Goal: Task Accomplishment & Management: Manage account settings

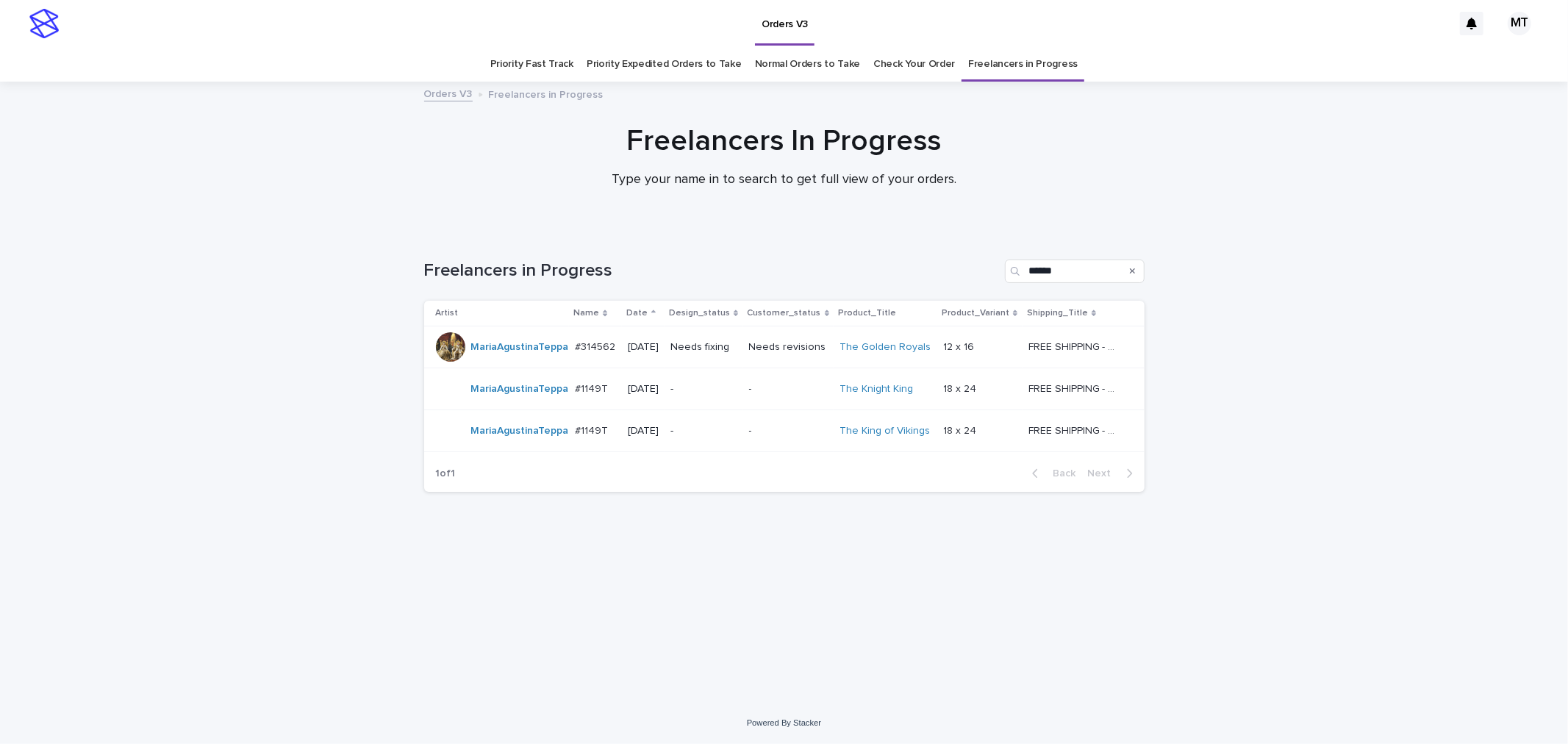
click at [913, 67] on link "Check Your Order" at bounding box center [914, 64] width 81 height 34
click at [743, 348] on td "Needs fixing" at bounding box center [703, 348] width 79 height 42
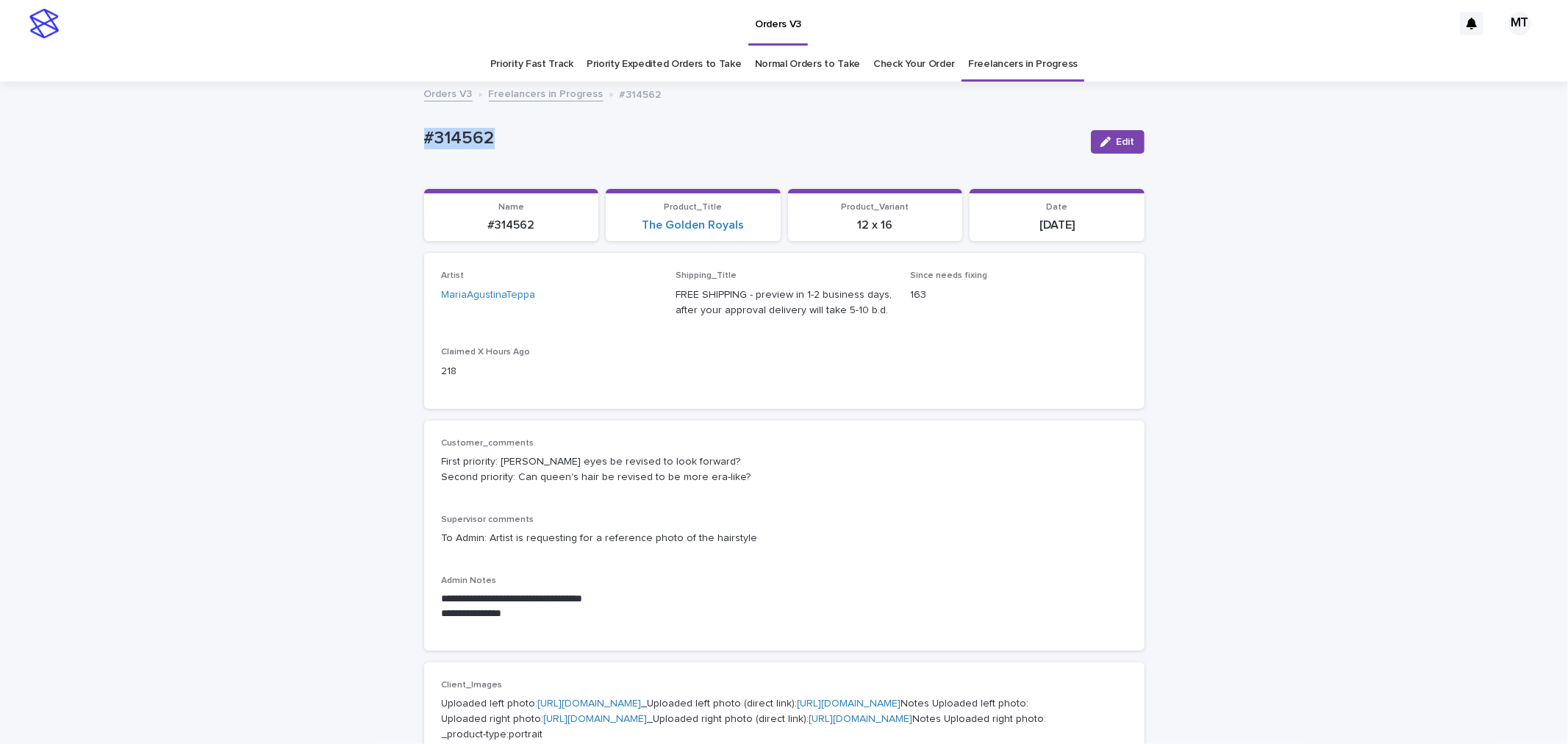
drag, startPoint x: 412, startPoint y: 129, endPoint x: 363, endPoint y: 134, distance: 49.3
copy p "#314562"
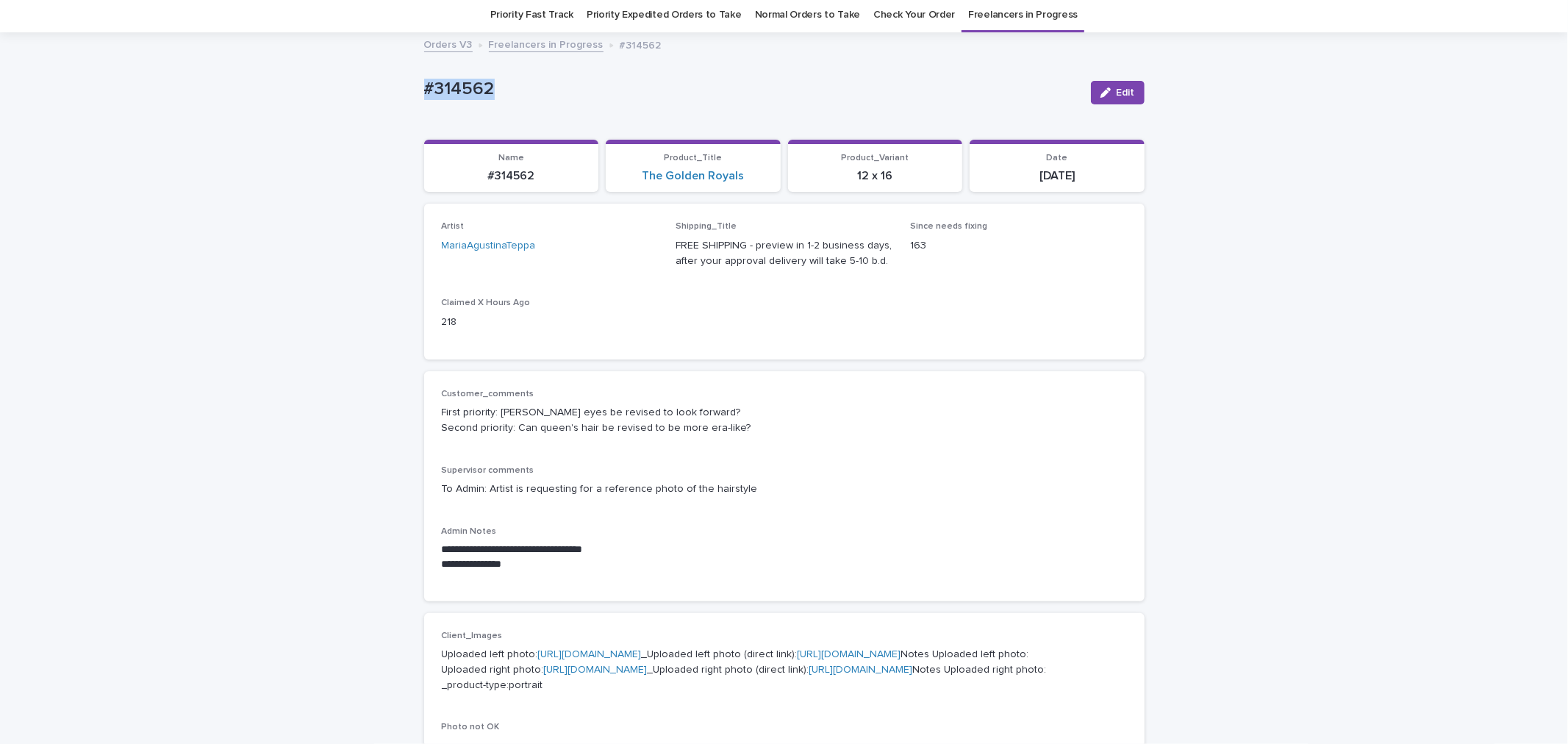
scroll to position [81, 0]
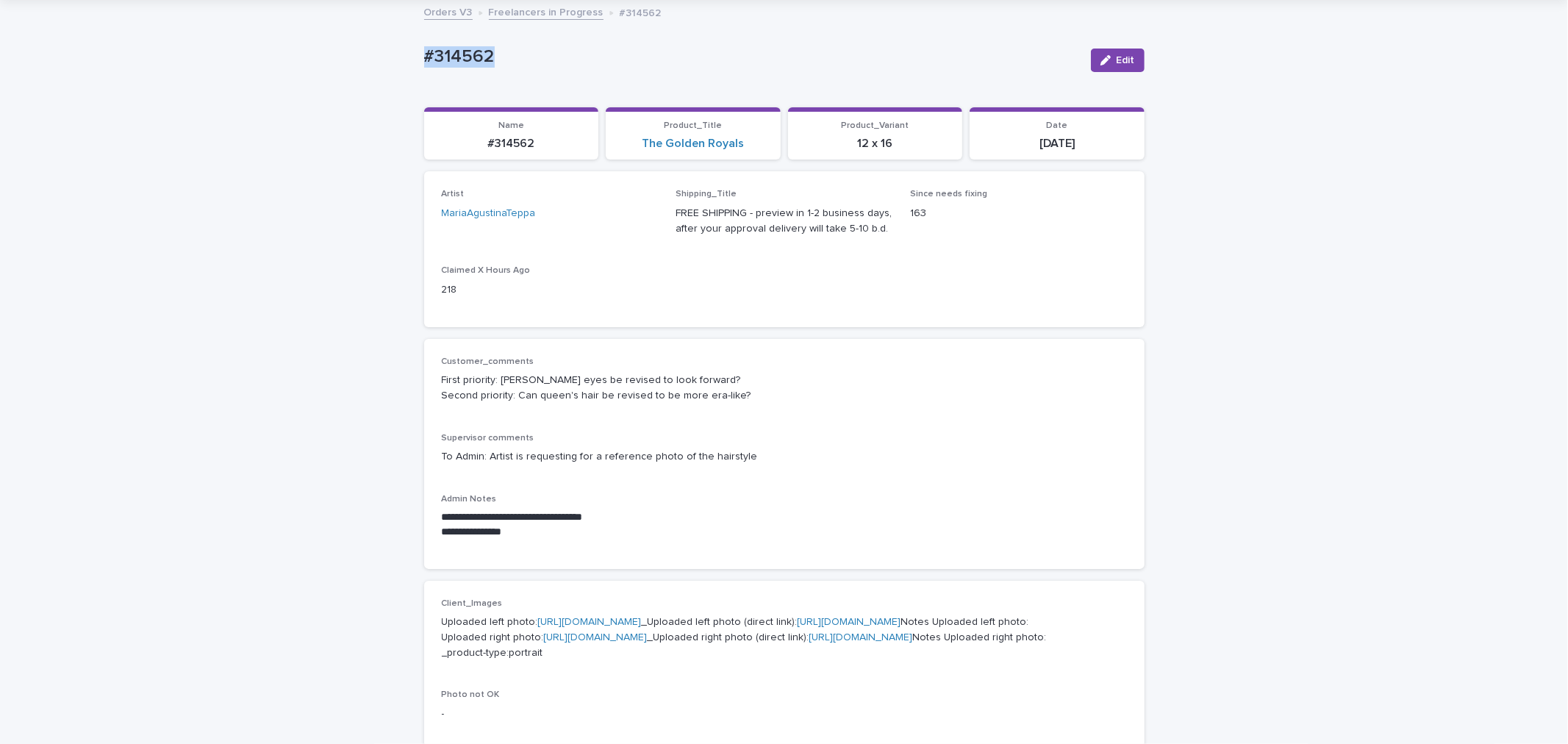
copy p "#314562"
click at [1107, 63] on div "button" at bounding box center [1109, 60] width 16 height 10
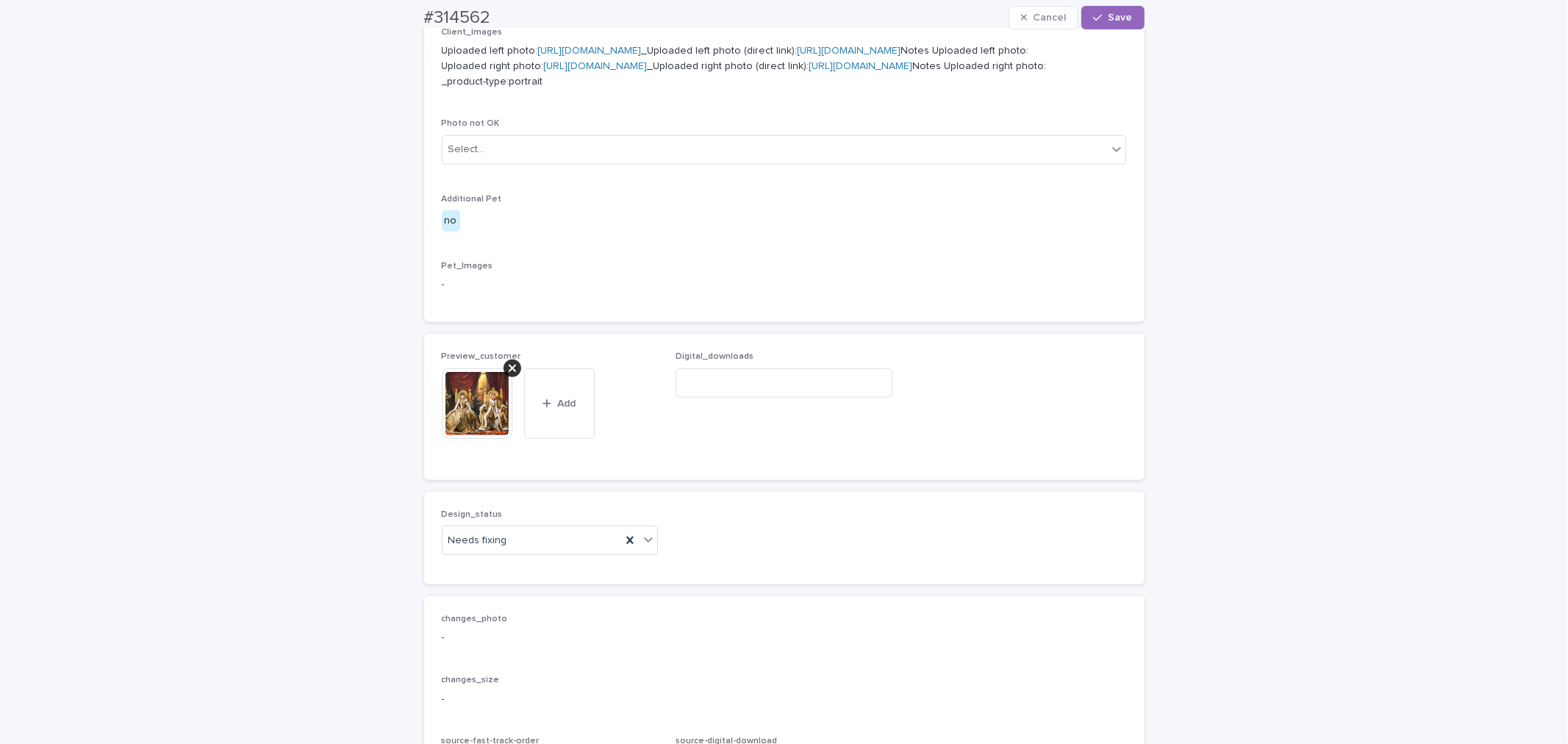
scroll to position [979, 0]
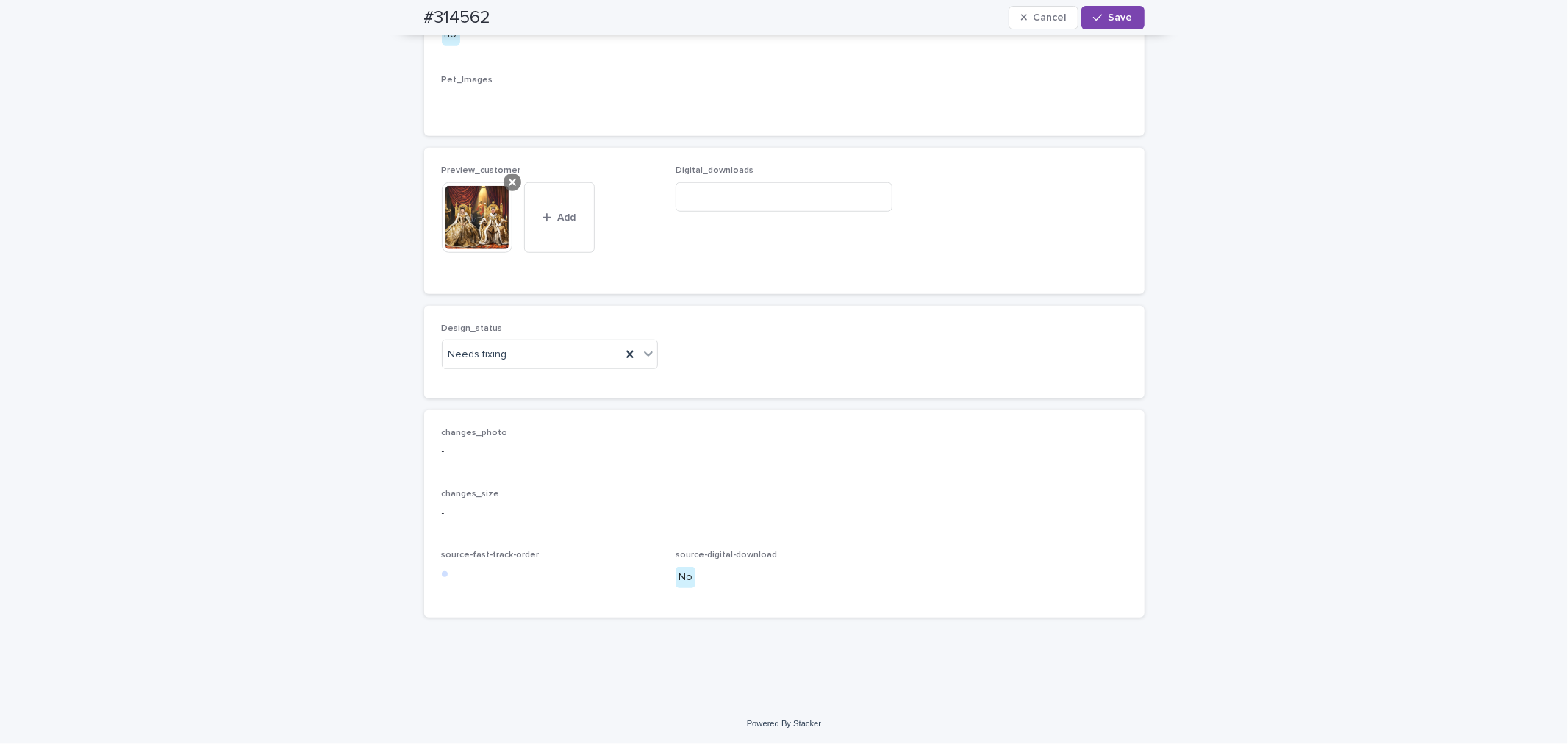
click at [510, 191] on div at bounding box center [512, 182] width 17 height 17
click at [445, 237] on button "Add" at bounding box center [477, 247] width 71 height 24
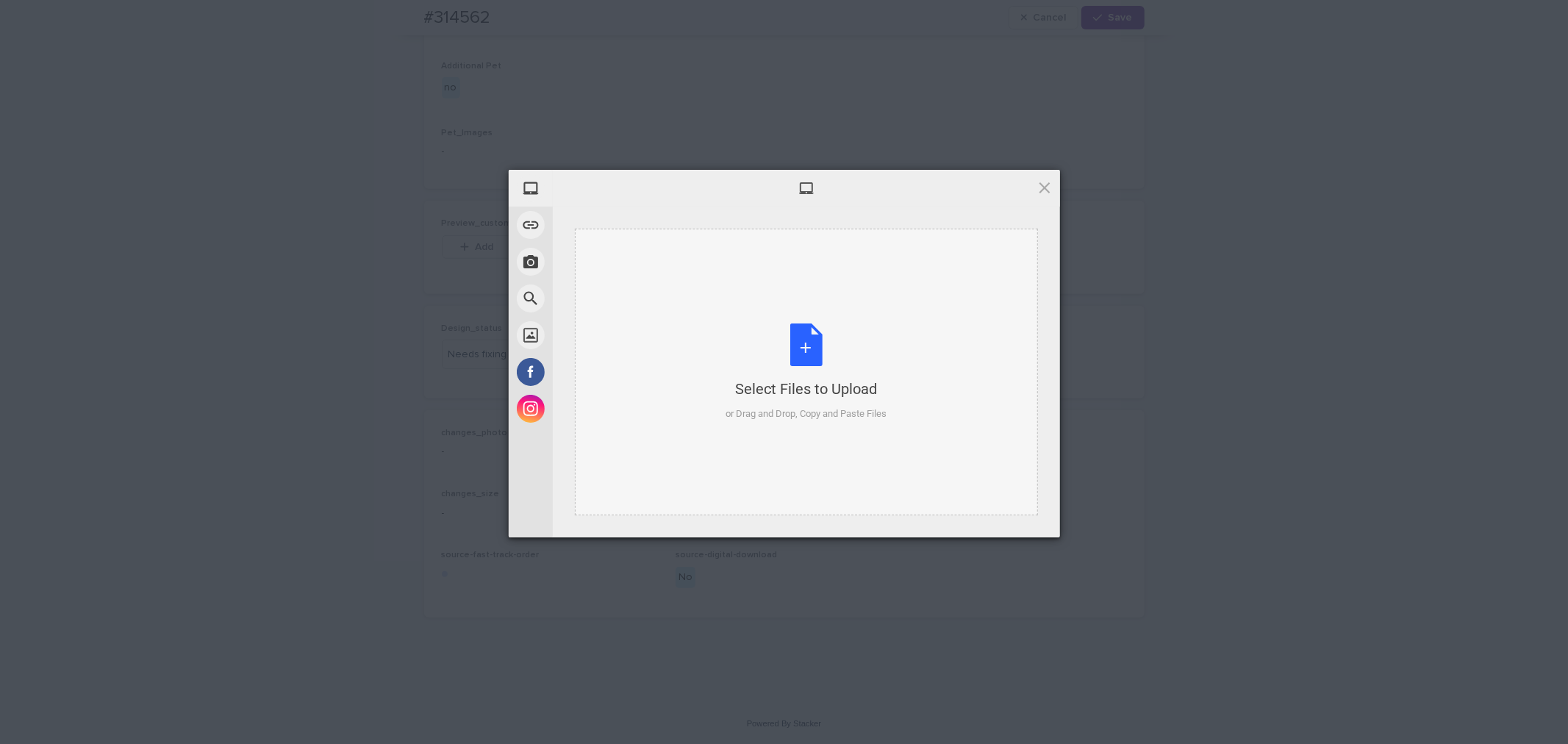
click at [799, 327] on div "Select Files to Upload or Drag and Drop, Copy and Paste Files" at bounding box center [806, 372] width 161 height 98
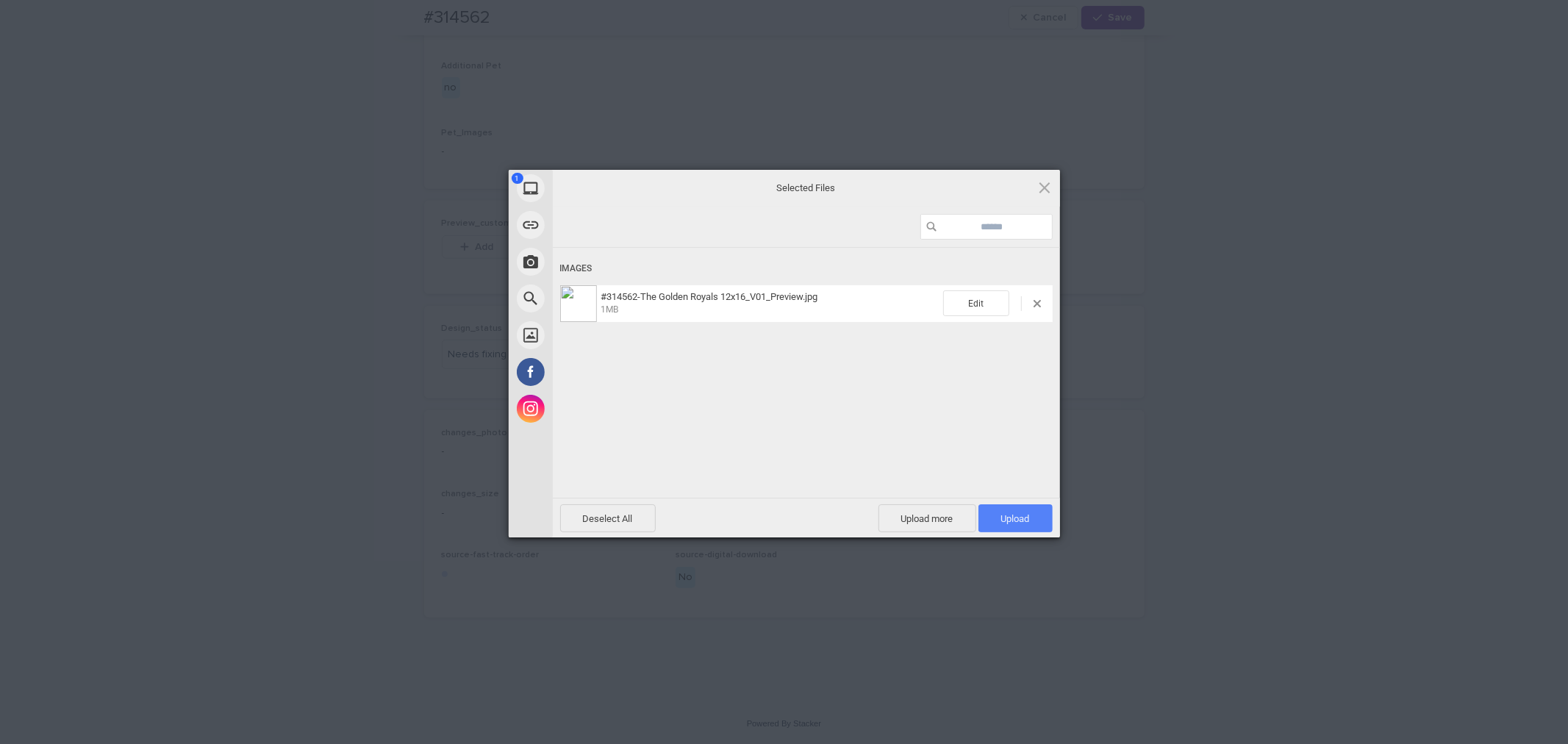
click at [1003, 510] on span "Upload 1" at bounding box center [1016, 518] width 74 height 28
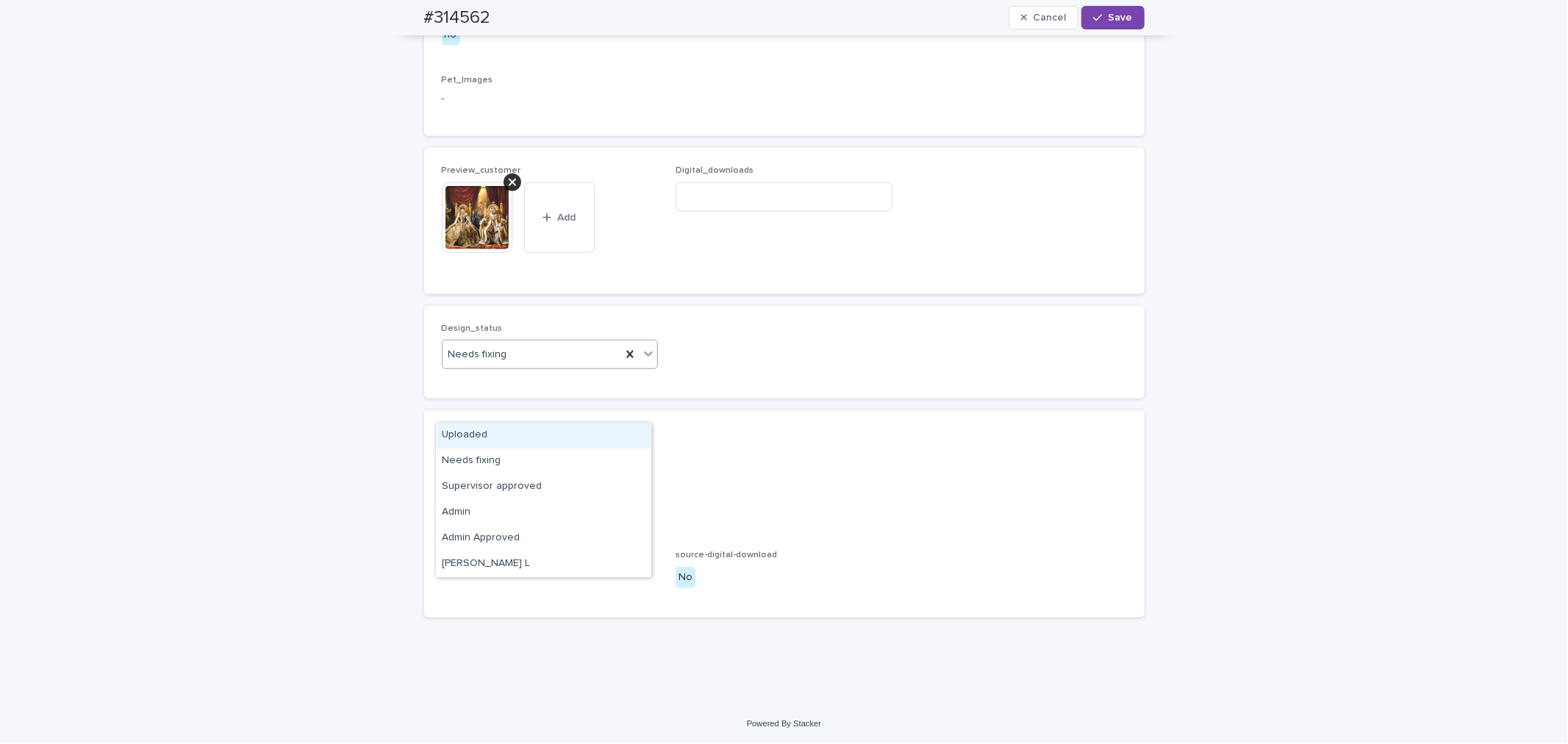
click at [505, 367] on div "Needs fixing" at bounding box center [532, 354] width 179 height 24
click at [492, 432] on div "Uploaded" at bounding box center [544, 435] width 215 height 25
click at [1128, 19] on button "Save" at bounding box center [1112, 17] width 62 height 24
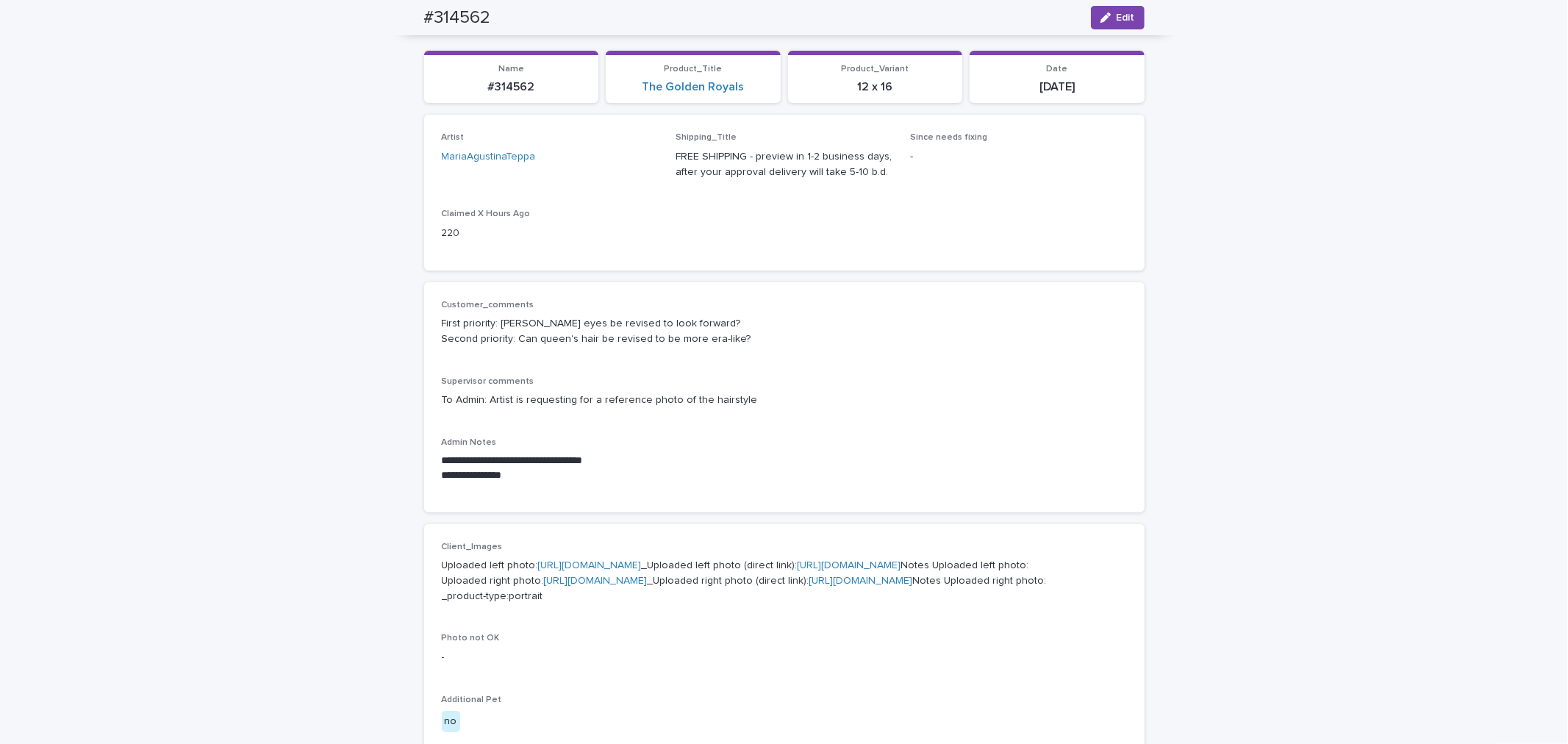
scroll to position [40, 0]
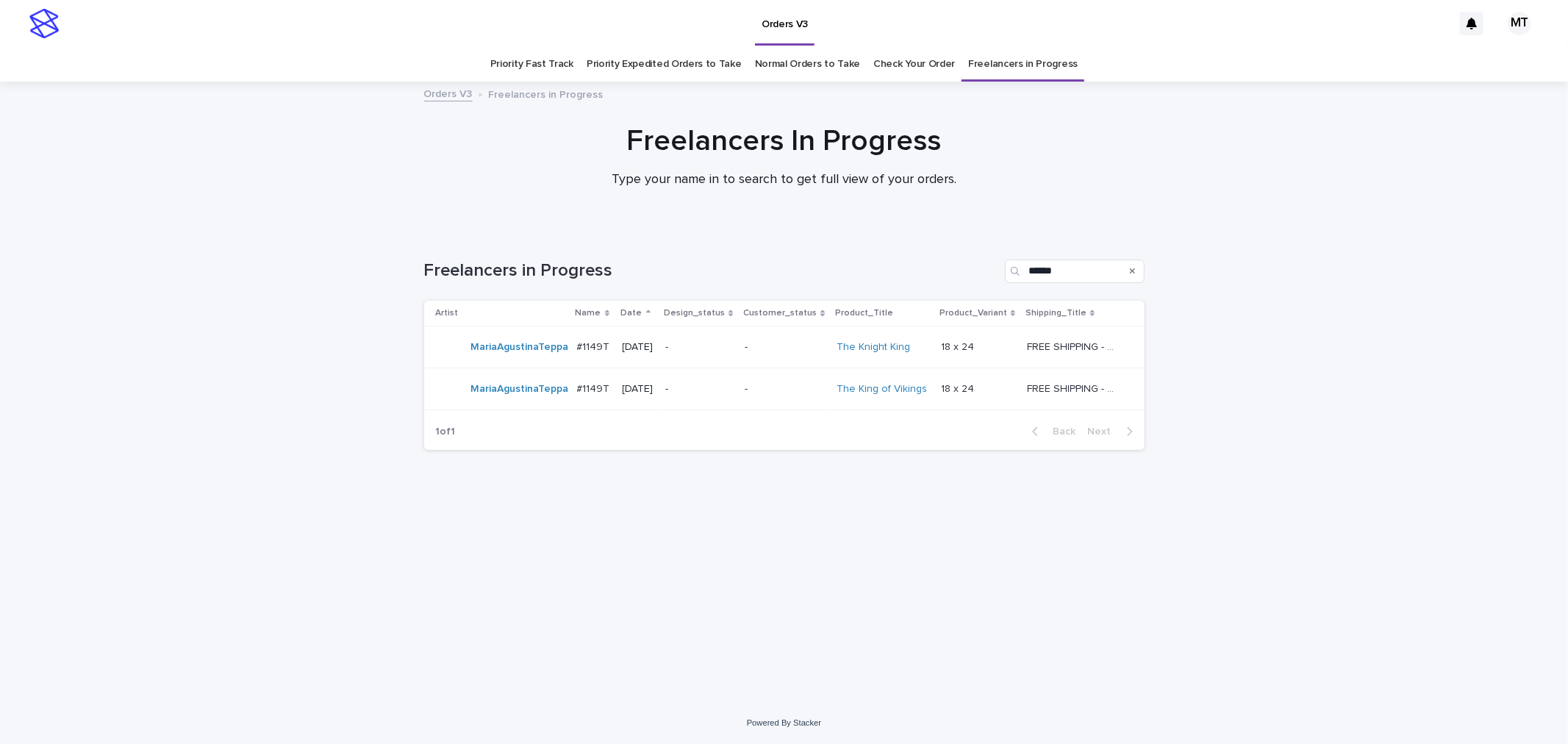
click at [792, 350] on p "-" at bounding box center [785, 348] width 81 height 13
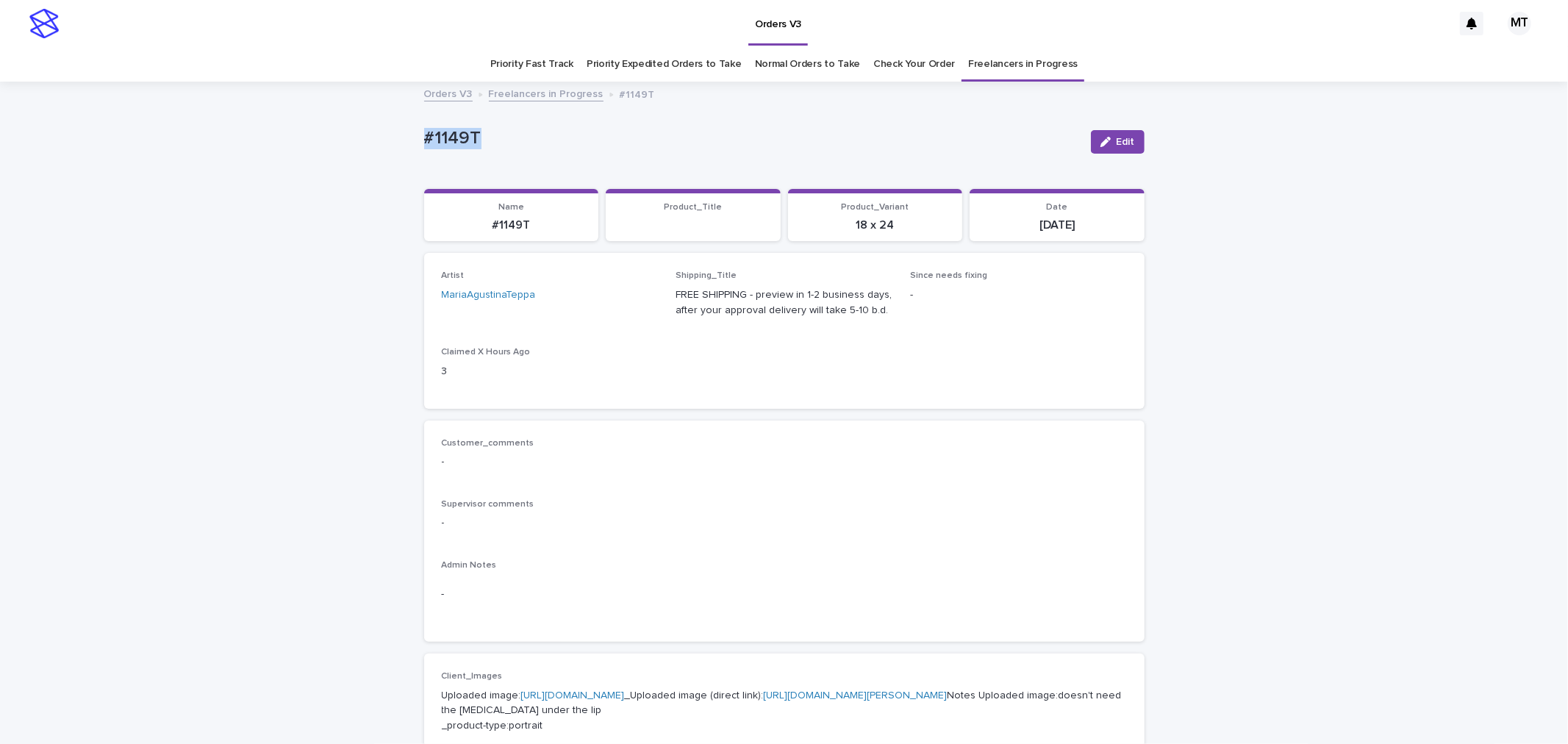
drag, startPoint x: 506, startPoint y: 142, endPoint x: 394, endPoint y: 143, distance: 112.0
copy p "#1149T"
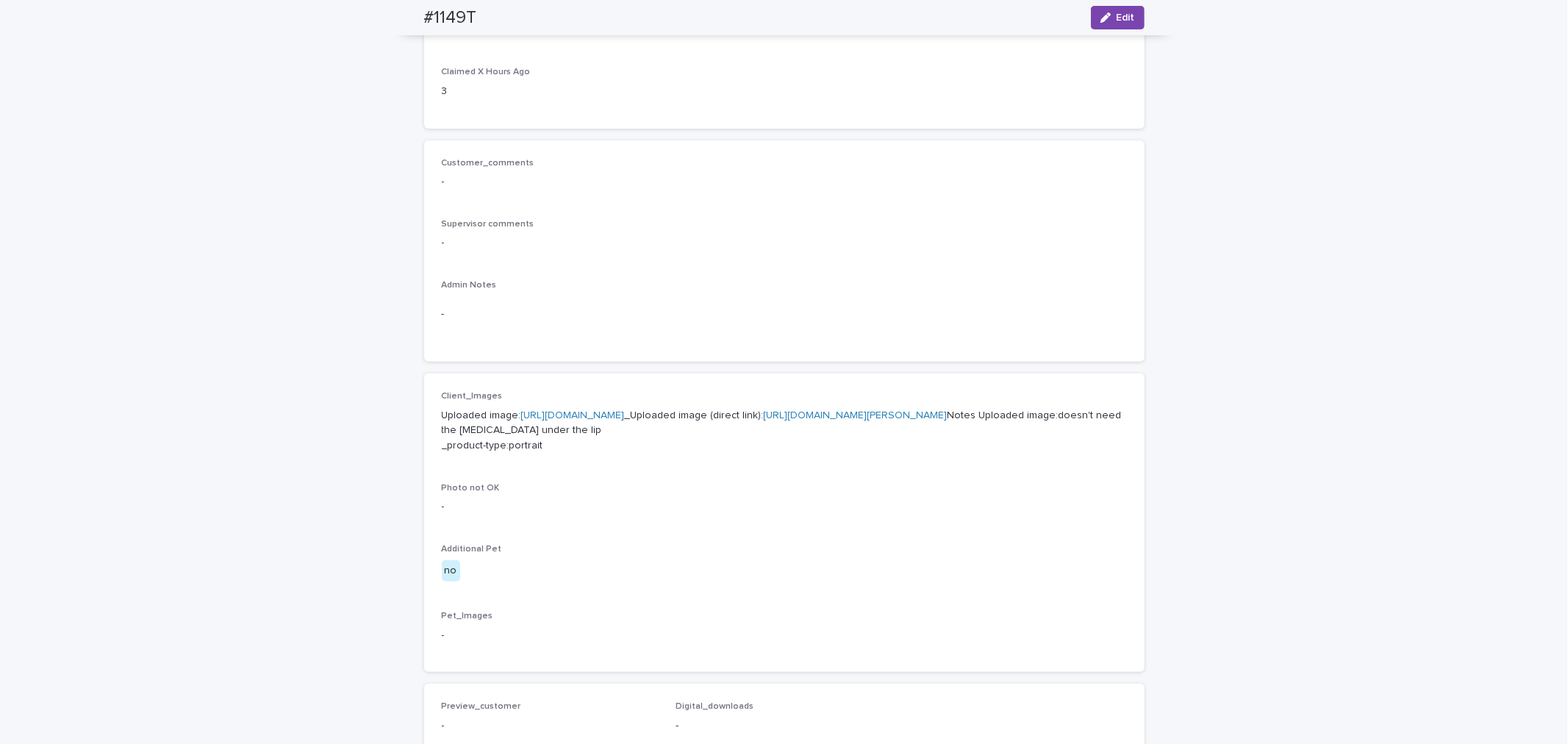
scroll to position [490, 0]
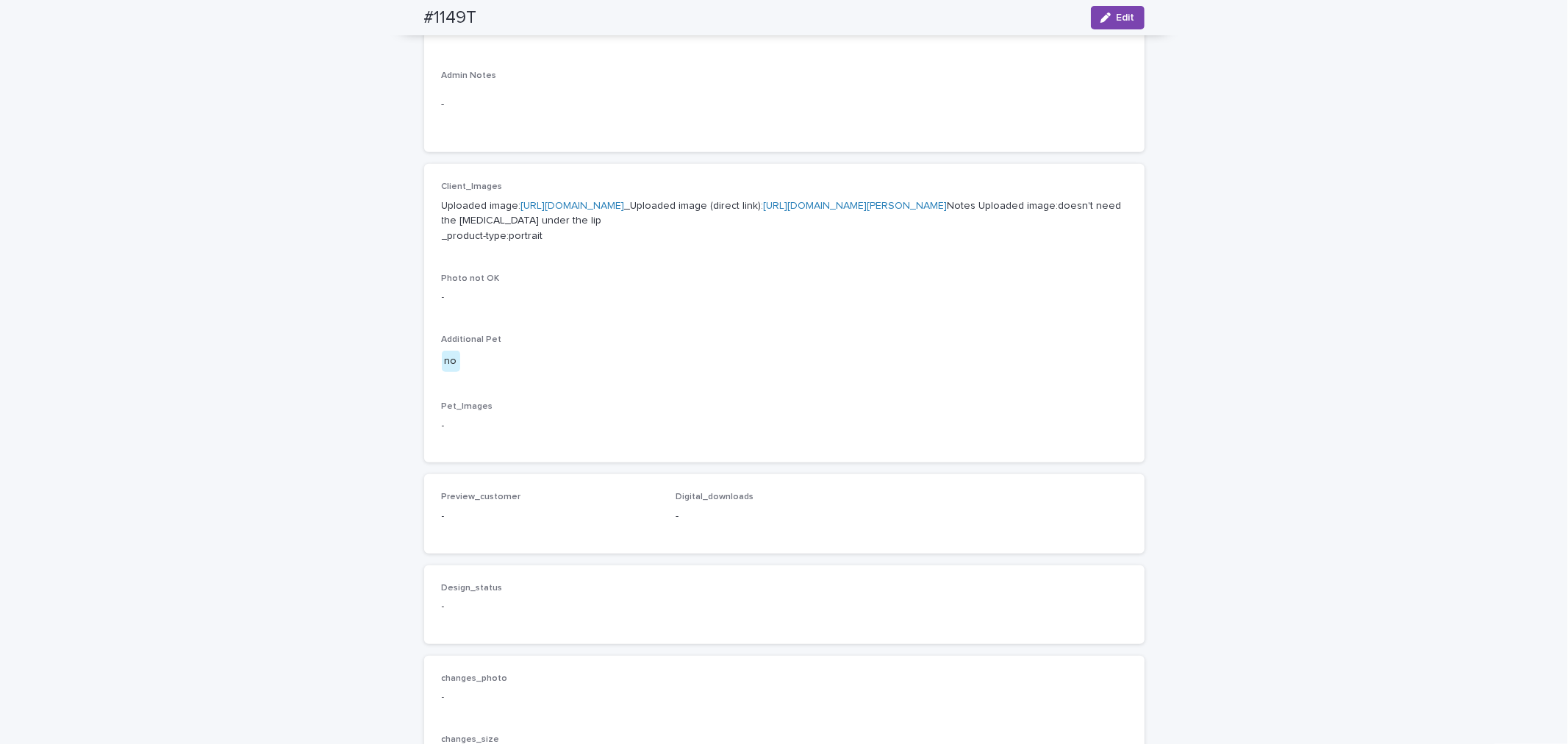
click at [604, 205] on link "[URL][DOMAIN_NAME]" at bounding box center [573, 205] width 103 height 10
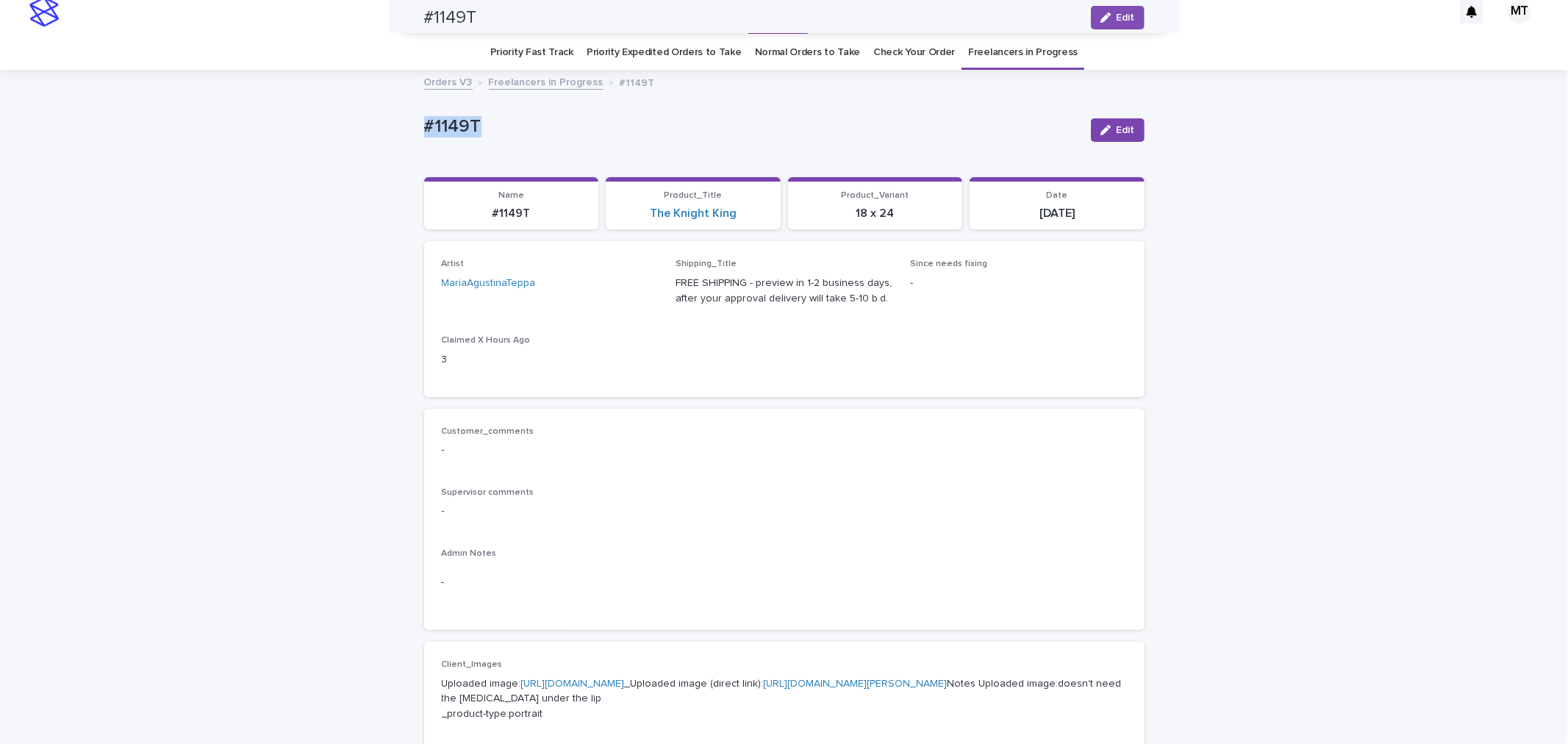
scroll to position [0, 0]
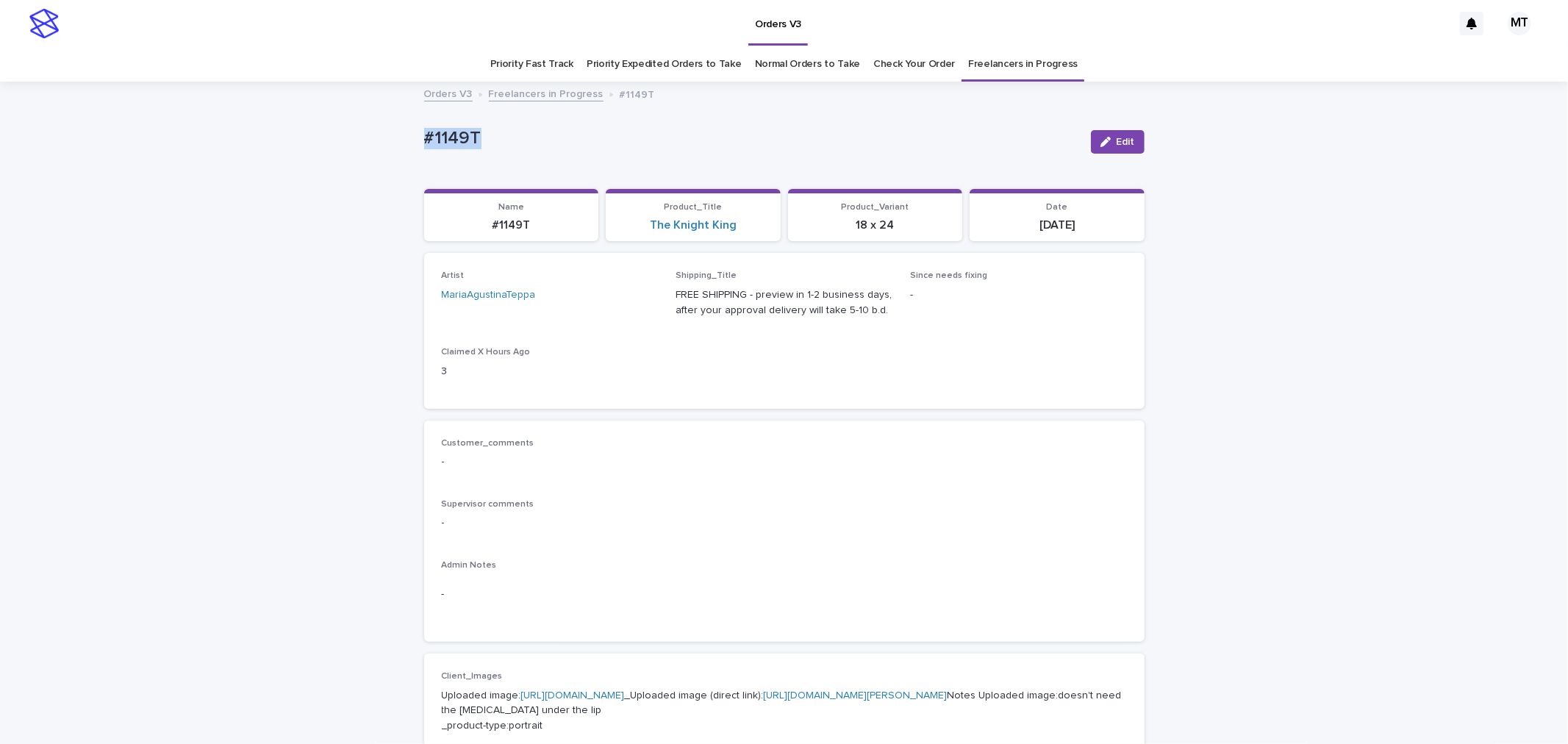
copy p "#1149T"
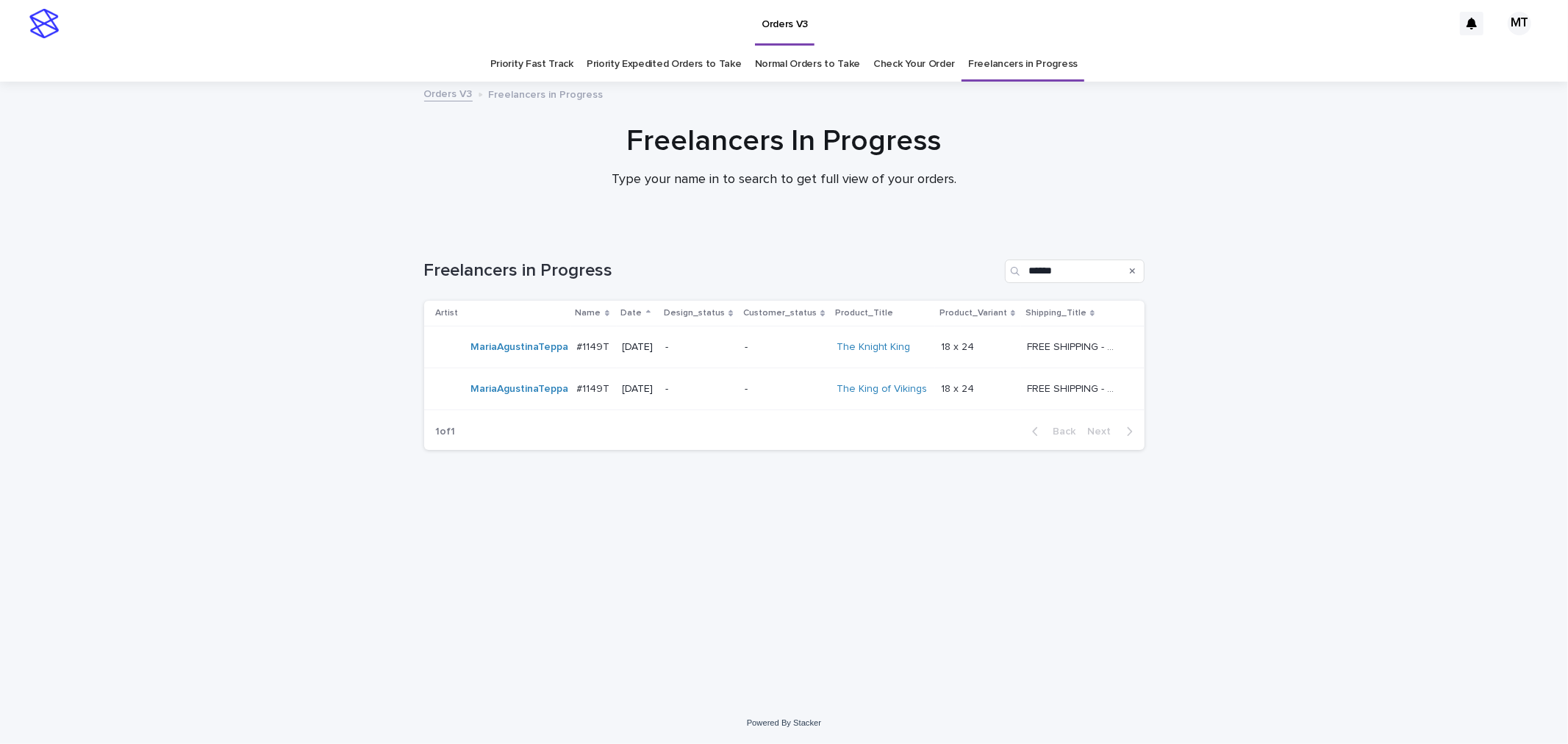
click at [752, 389] on td "-" at bounding box center [785, 389] width 92 height 42
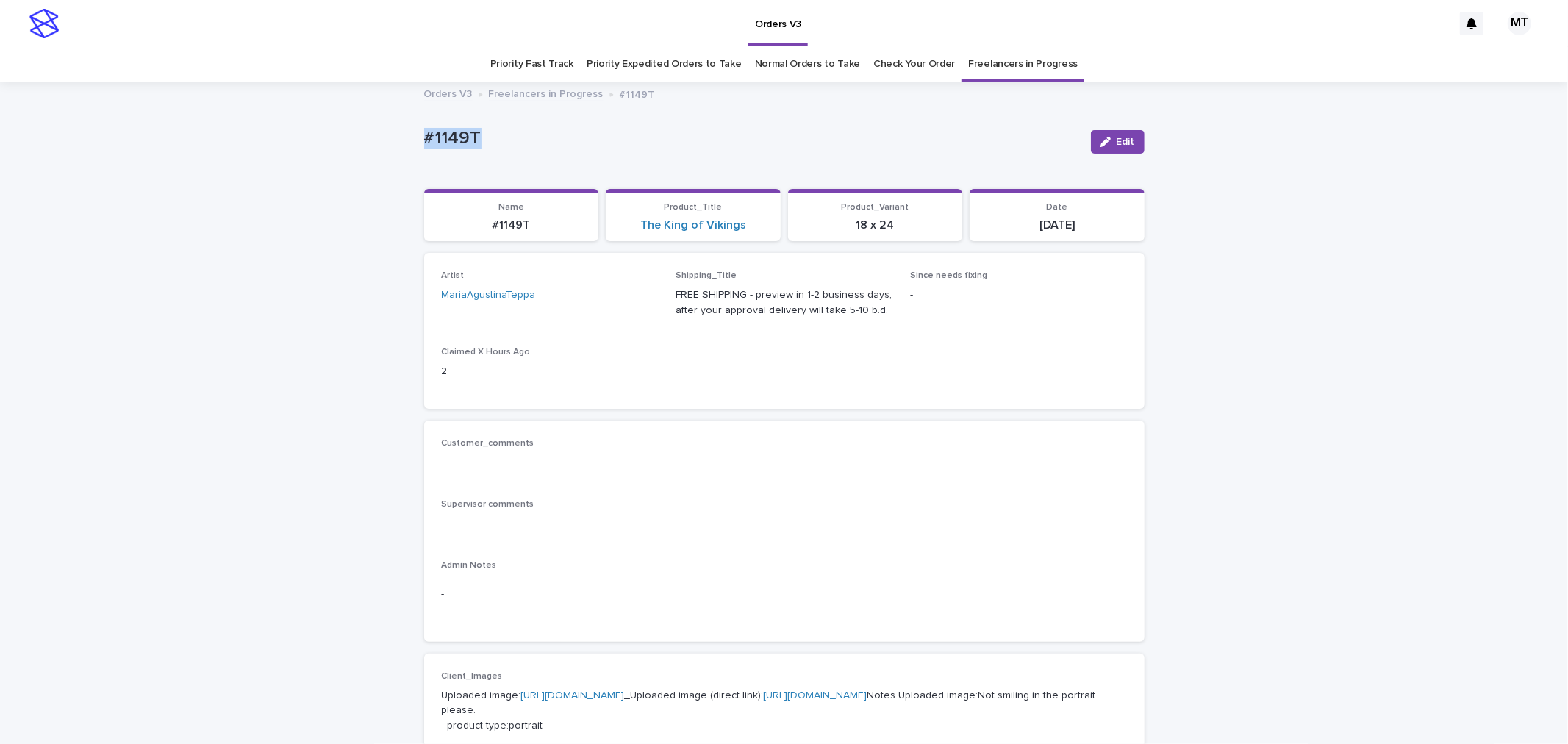
drag, startPoint x: 465, startPoint y: 136, endPoint x: 416, endPoint y: 131, distance: 49.3
click at [425, 131] on p "#1149T" at bounding box center [752, 138] width 655 height 22
copy p "#1149T"
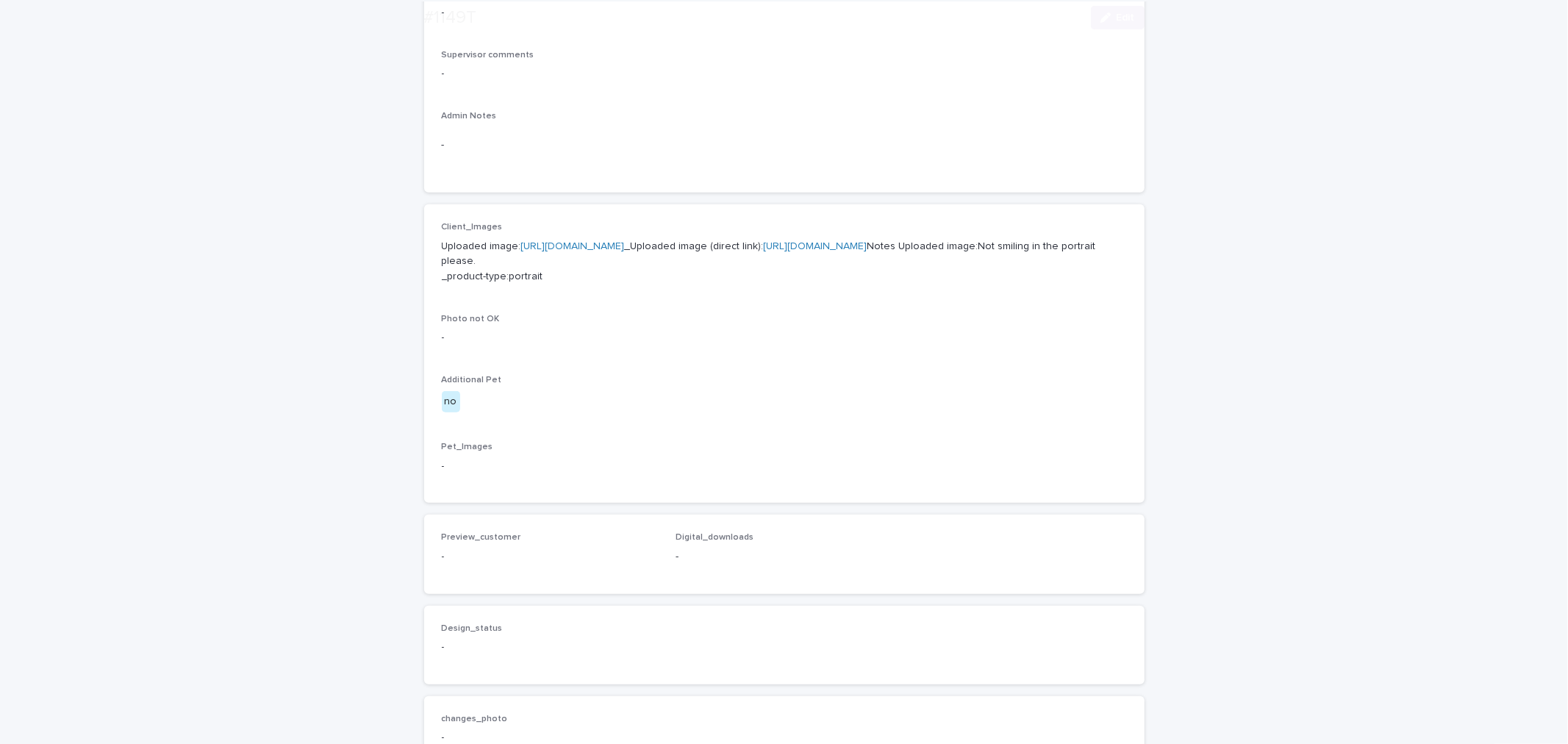
scroll to position [490, 0]
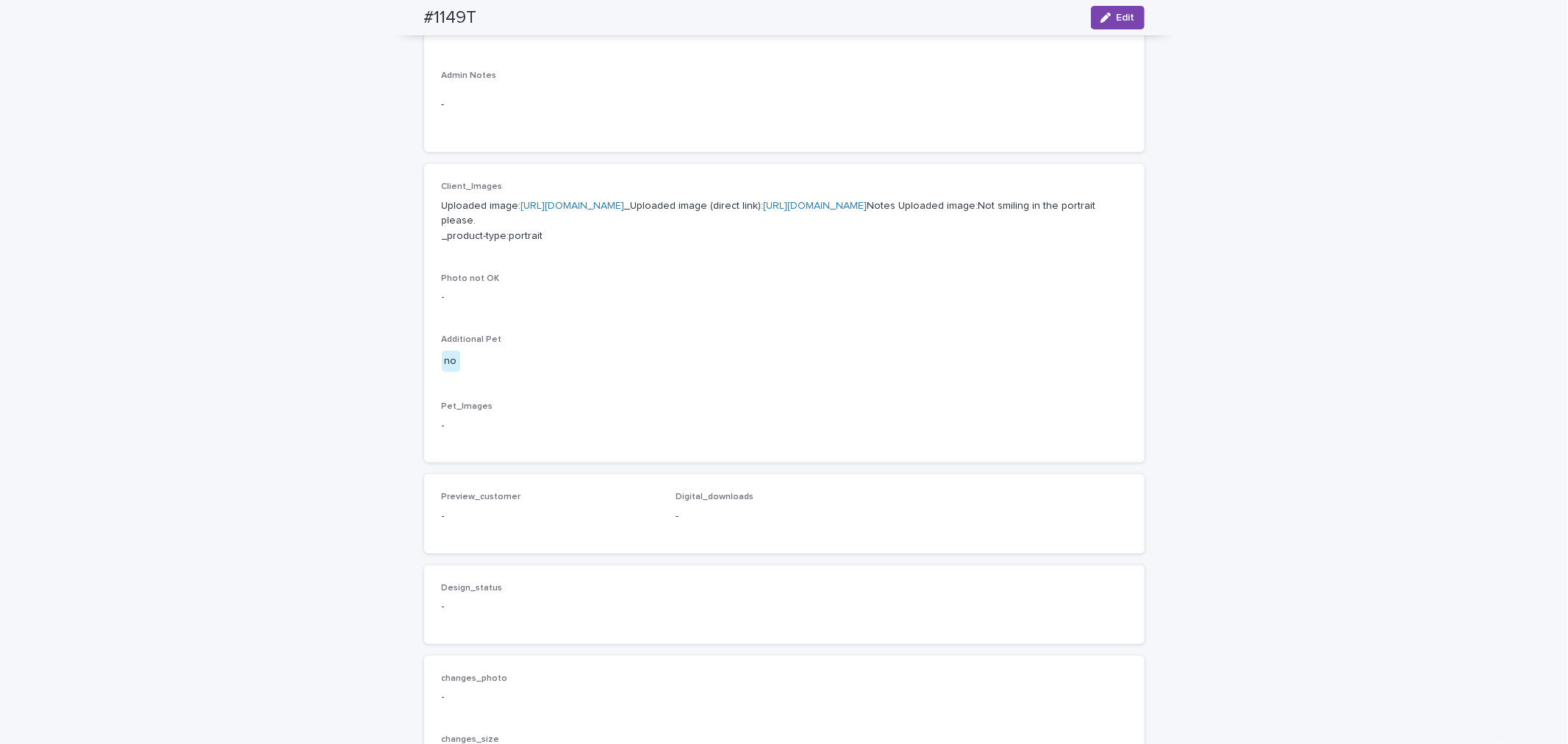
click at [598, 204] on link "[URL][DOMAIN_NAME]" at bounding box center [573, 205] width 103 height 10
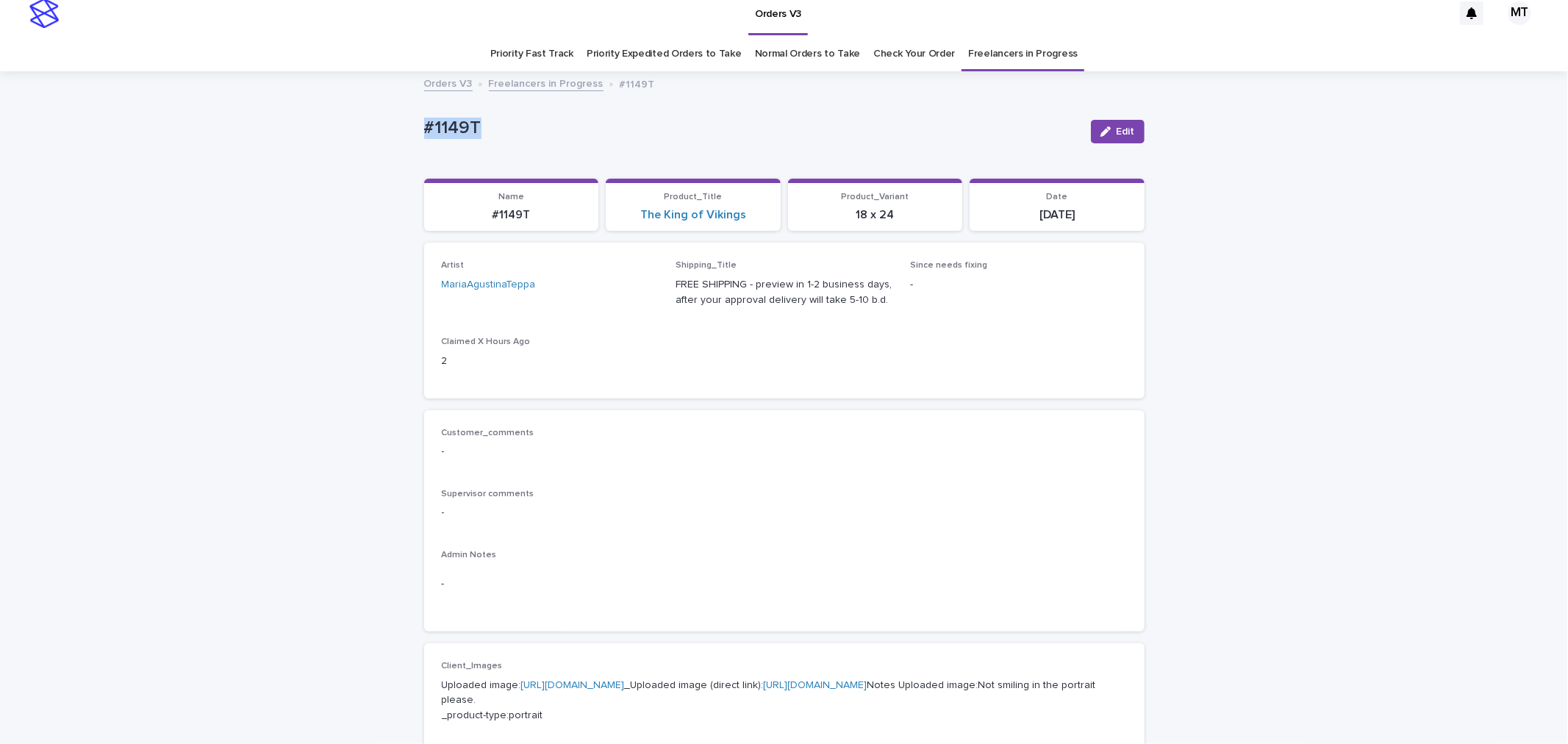
scroll to position [0, 0]
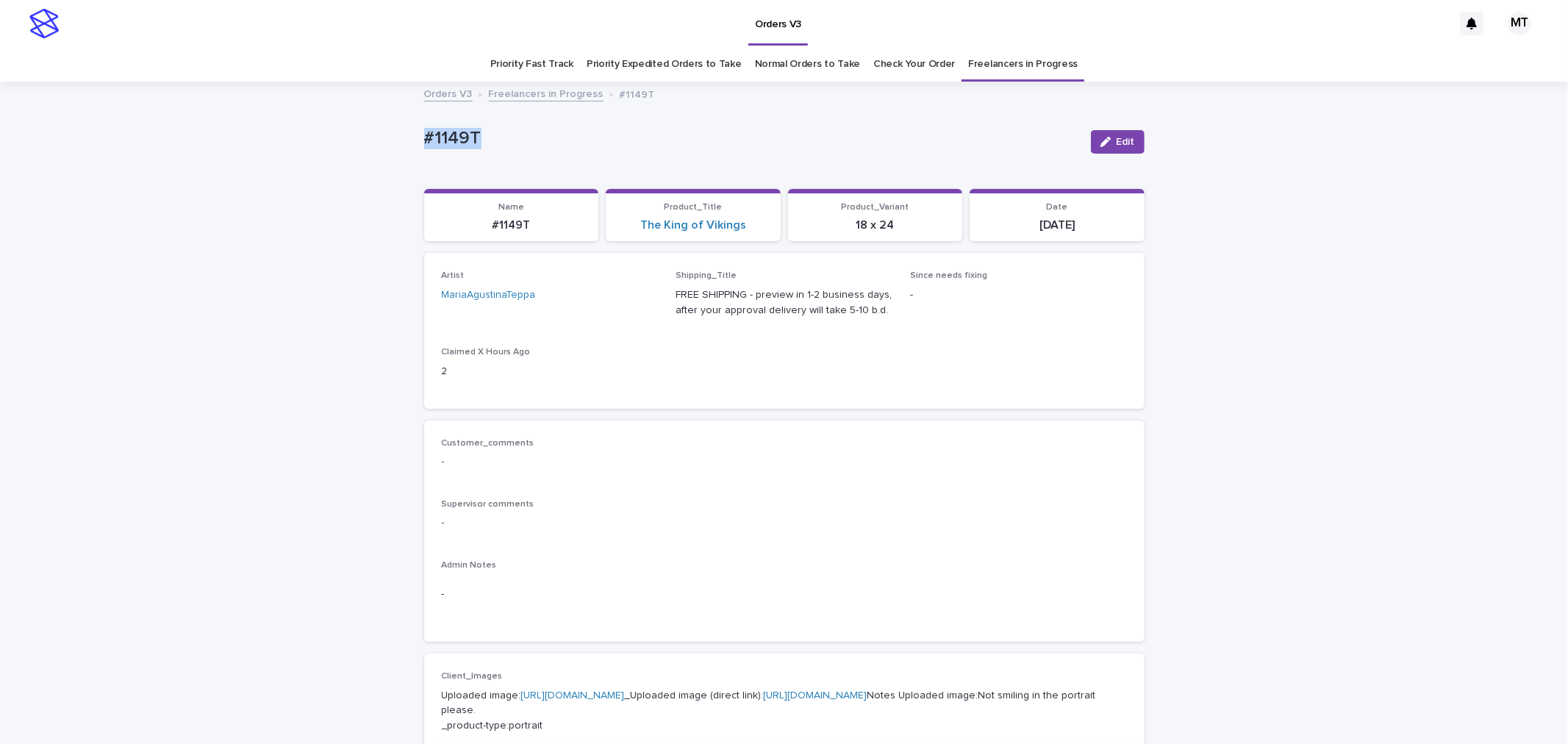
copy p "#1149T"
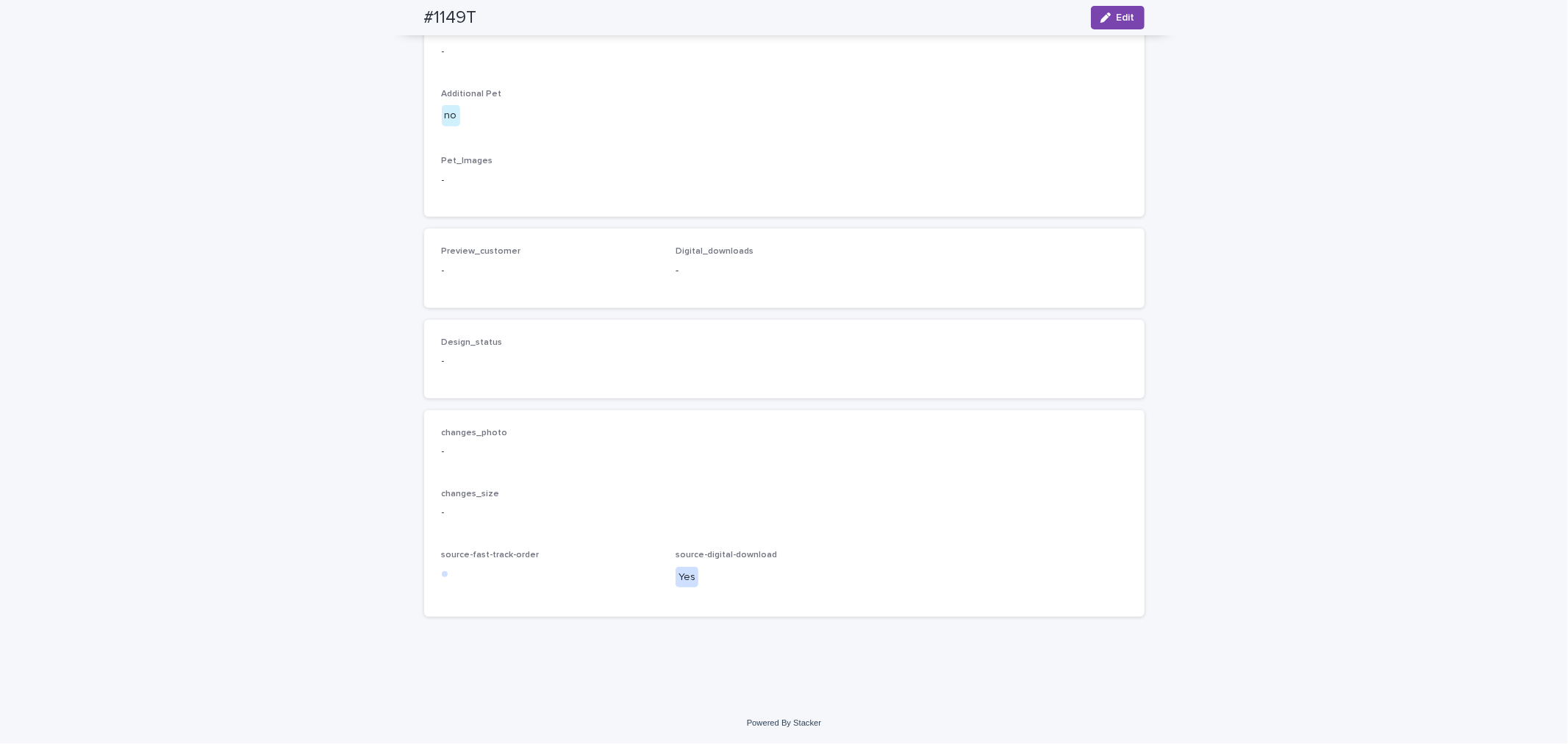
scroll to position [796, 0]
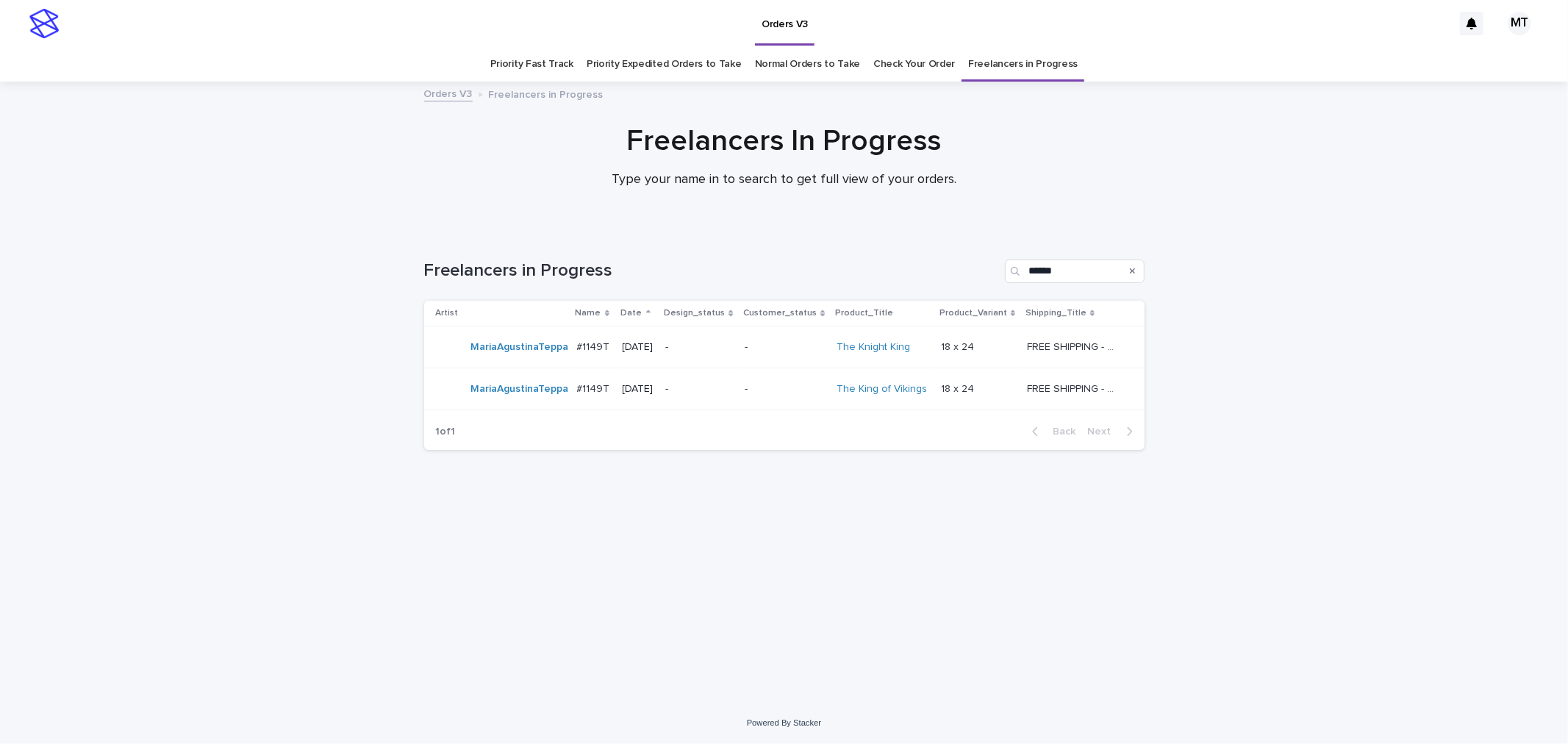
click at [763, 396] on div "-" at bounding box center [785, 389] width 81 height 24
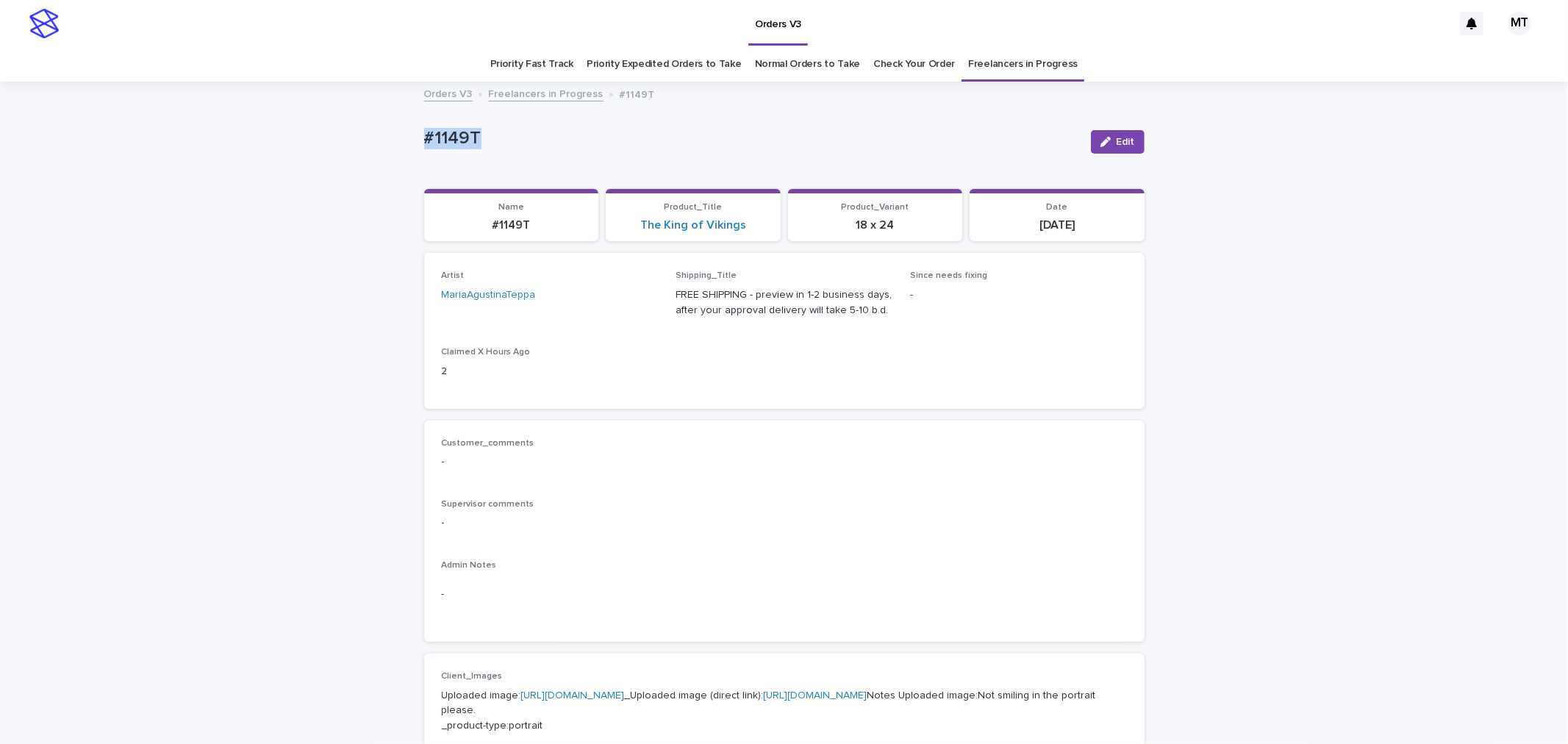
drag, startPoint x: 416, startPoint y: 136, endPoint x: 378, endPoint y: 146, distance: 39.3
copy p "#1149T"
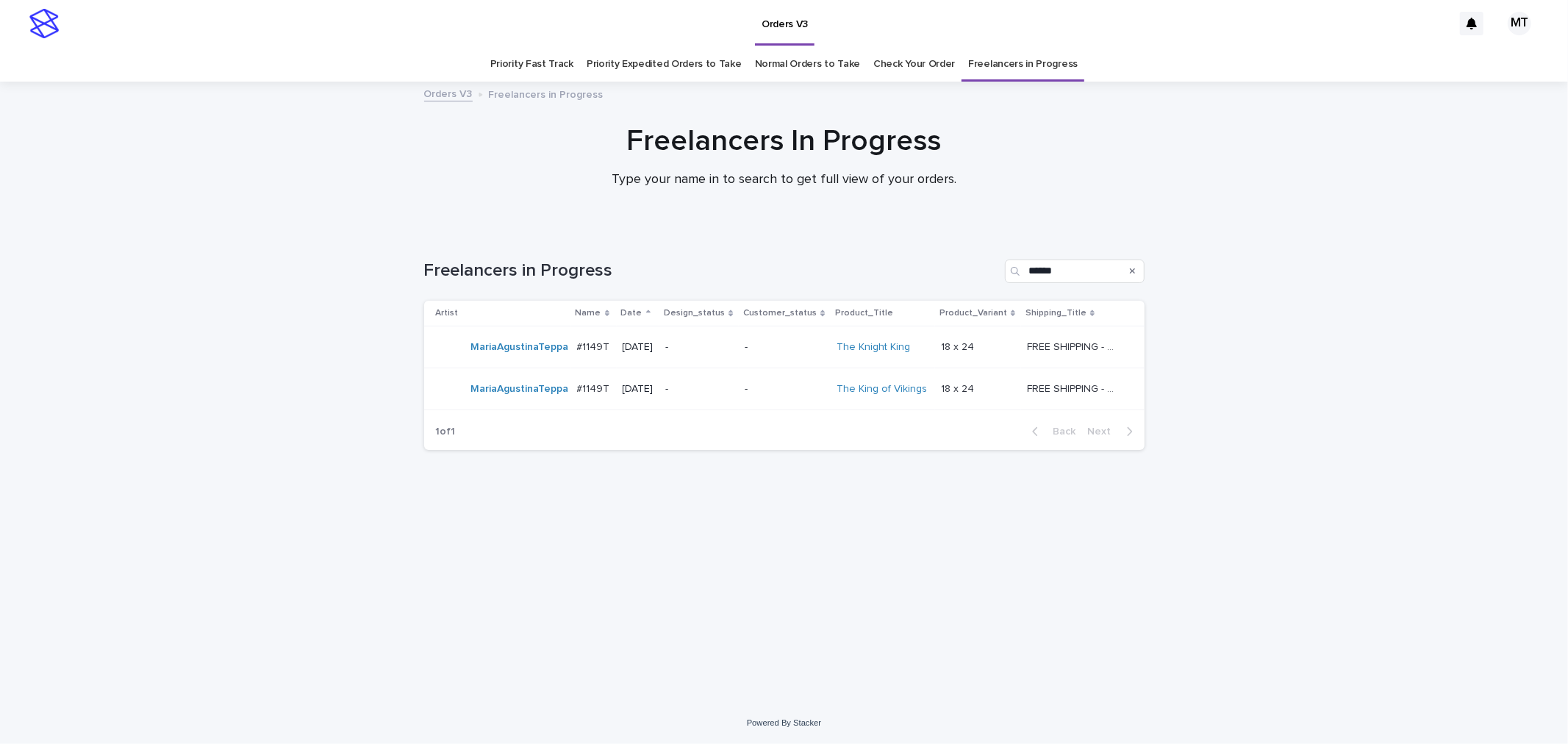
click at [780, 349] on p "-" at bounding box center [785, 348] width 81 height 13
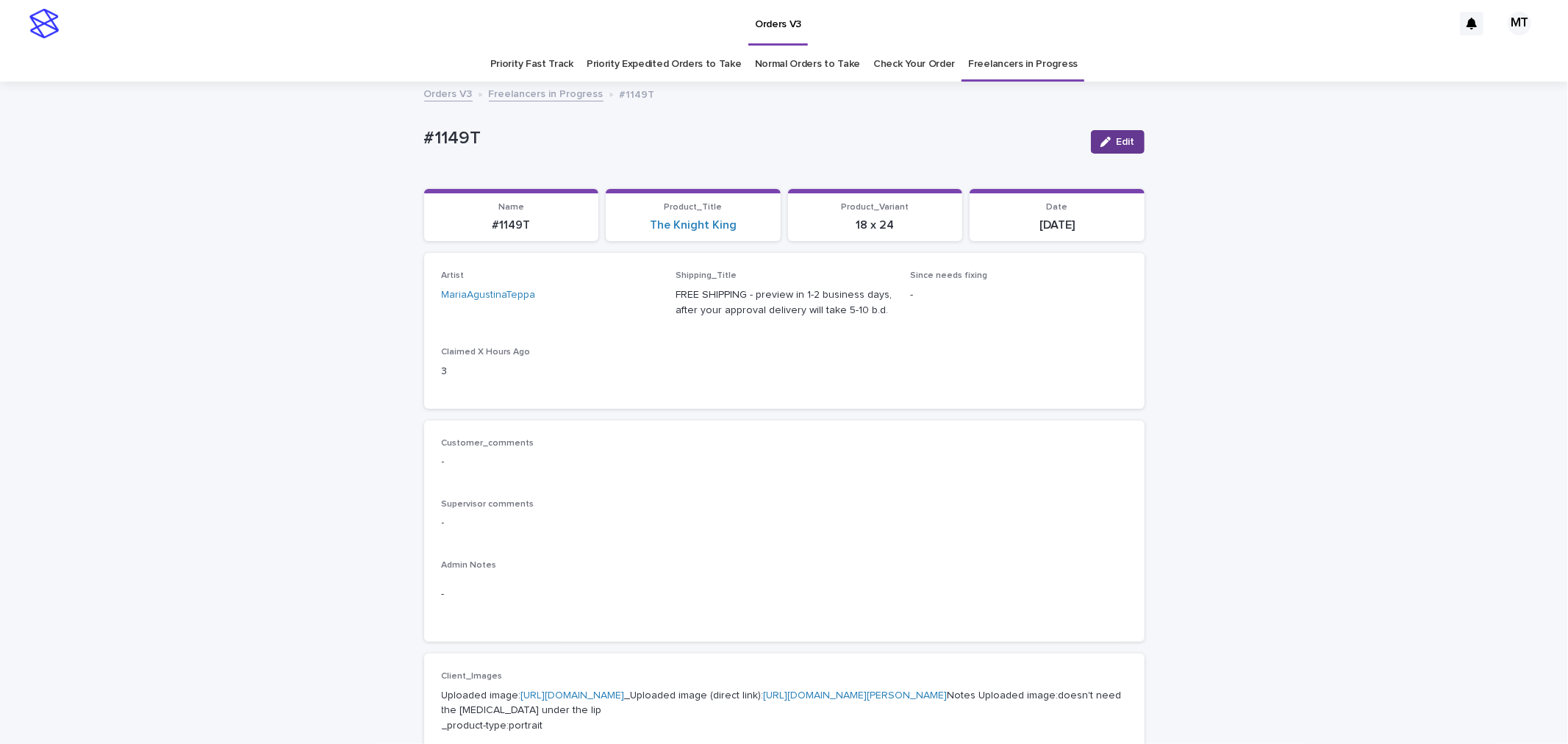
click at [1106, 138] on div "button" at bounding box center [1109, 141] width 16 height 10
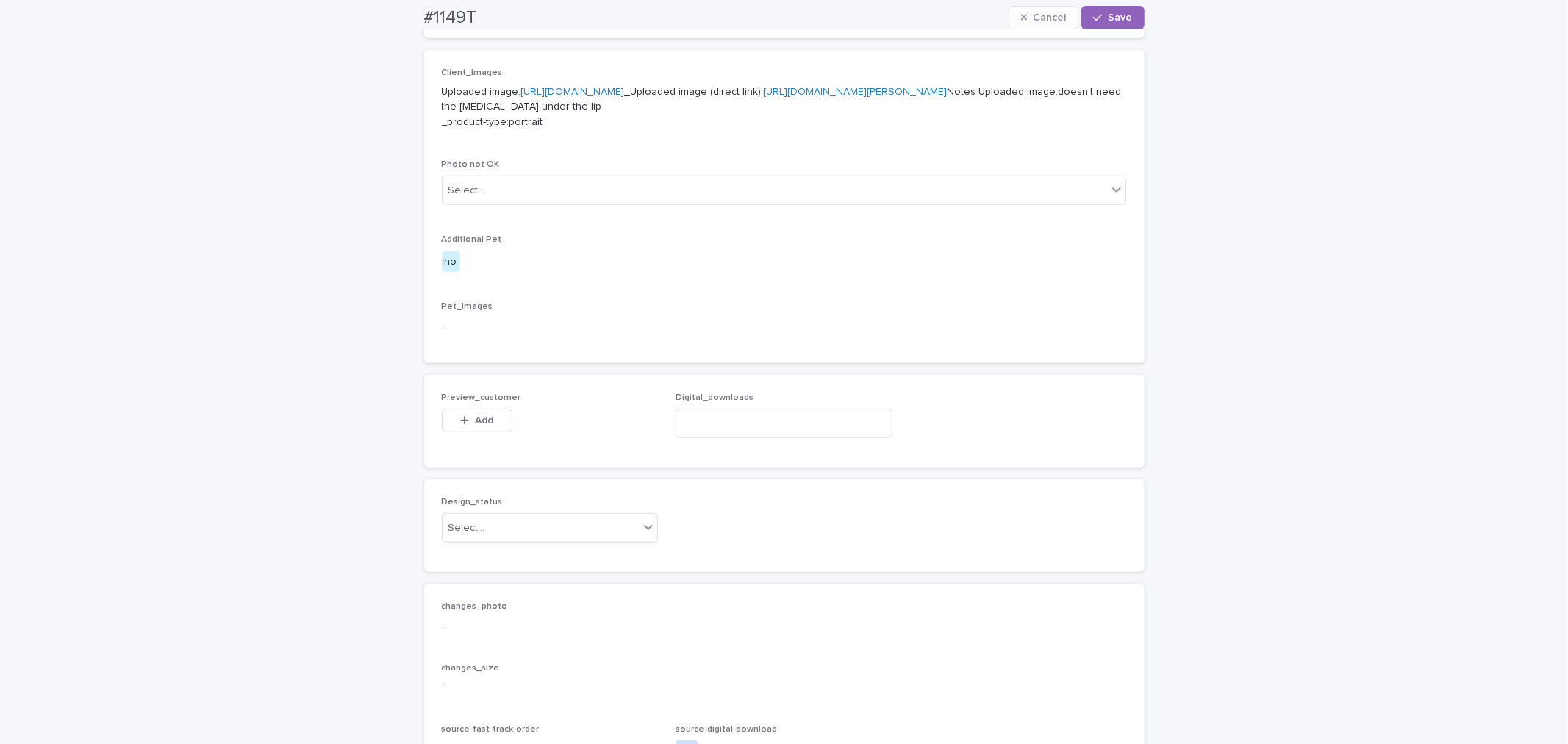
scroll to position [653, 0]
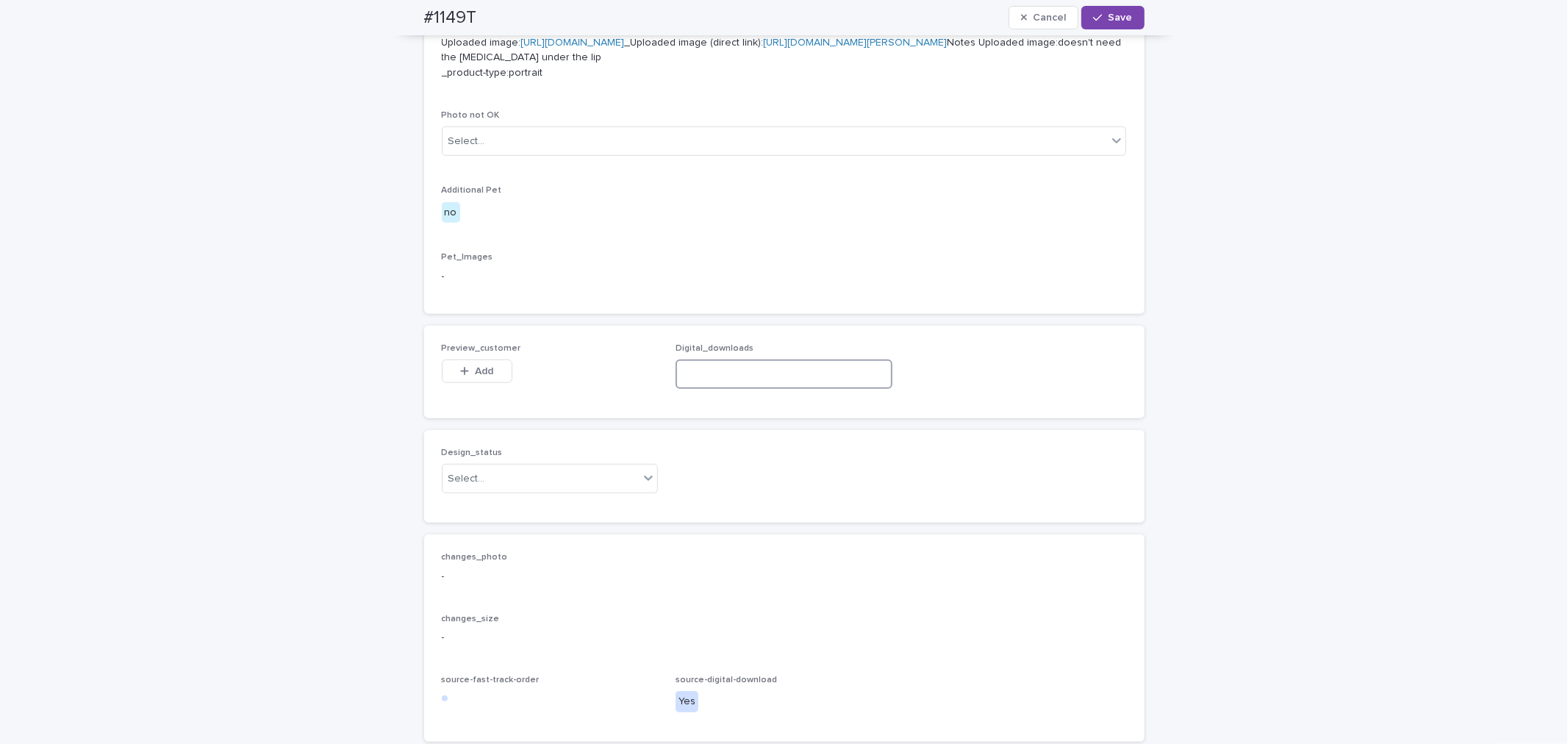
click at [707, 389] on input at bounding box center [784, 374] width 217 height 29
paste input "**********"
type input "**********"
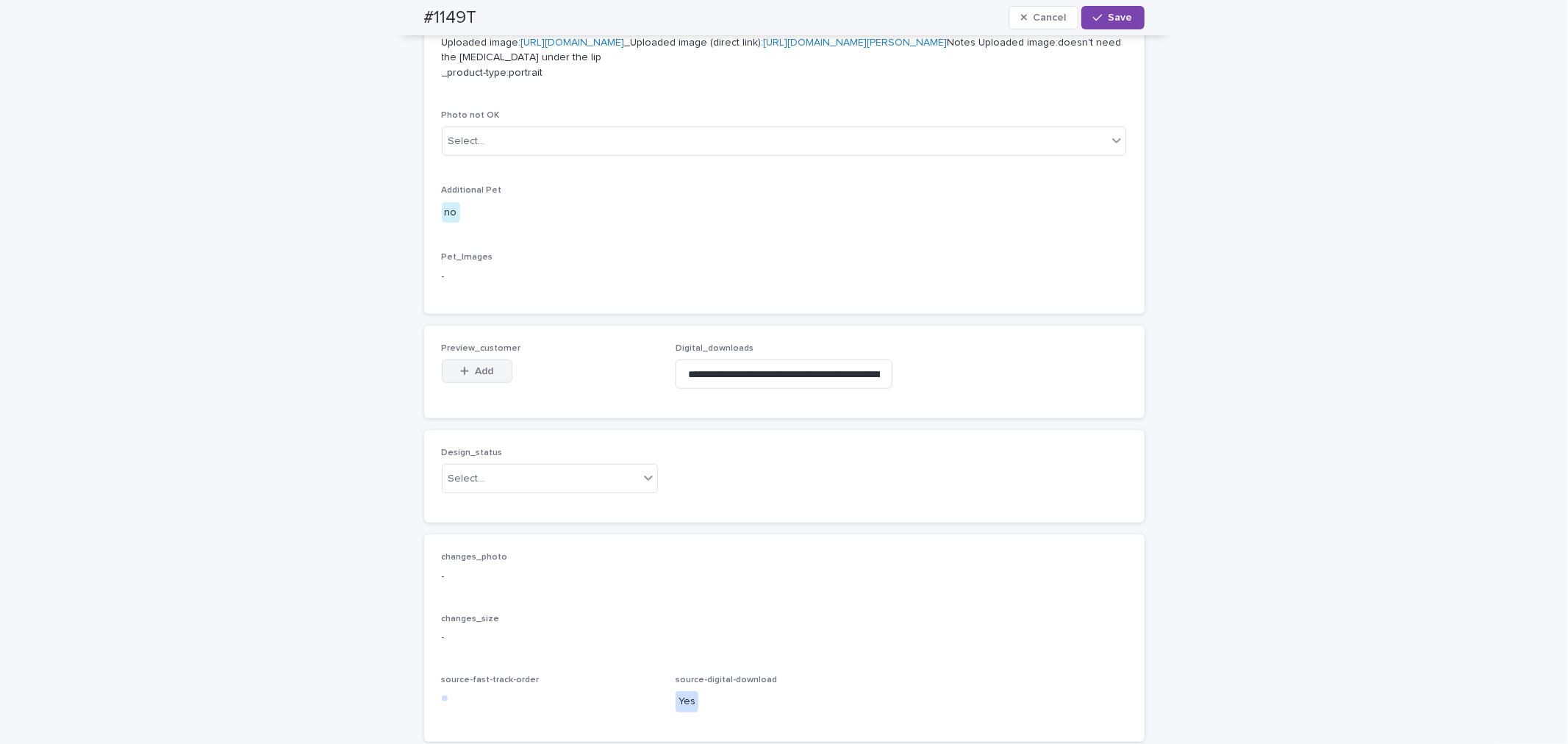
click at [479, 377] on span "Add" at bounding box center [484, 370] width 18 height 10
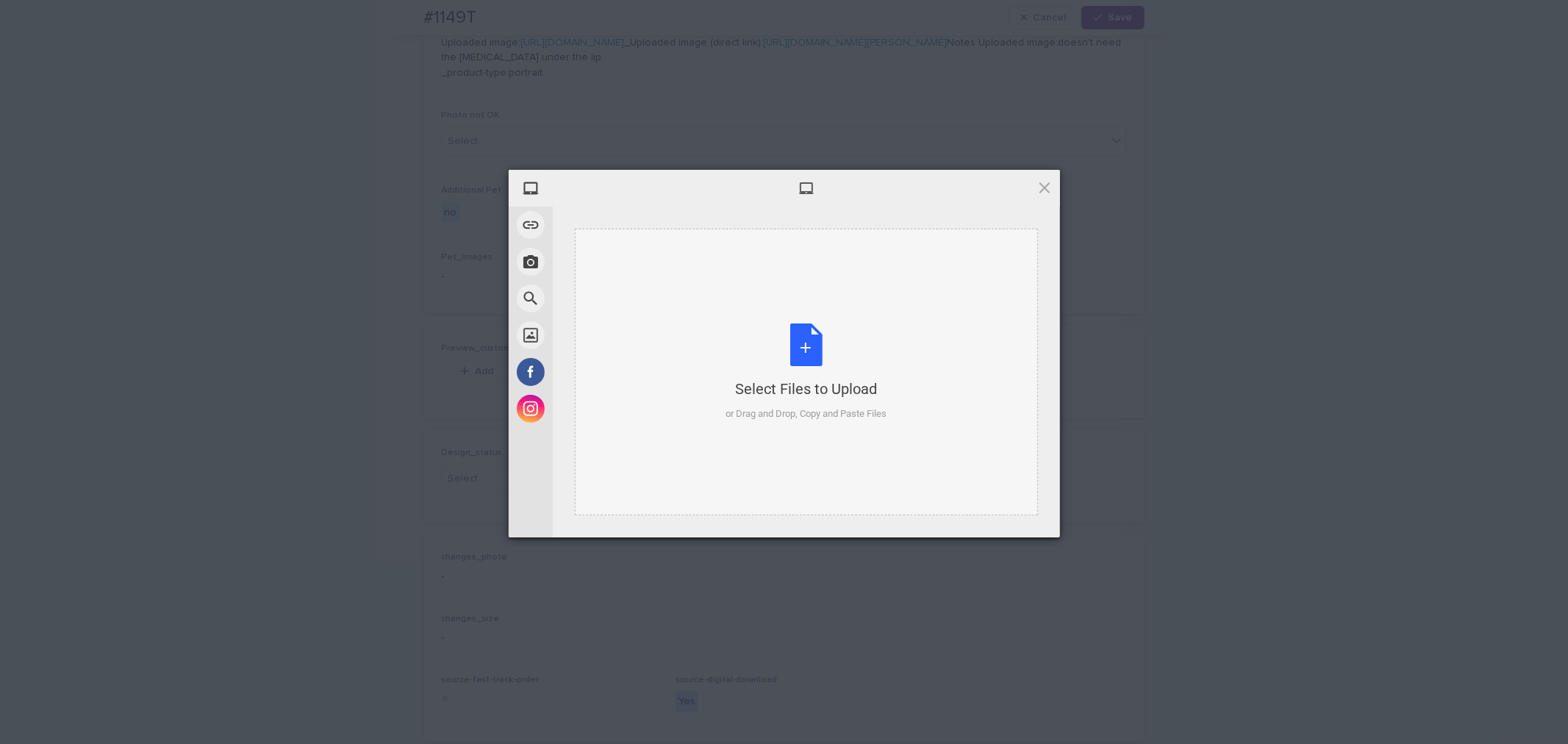
click at [805, 342] on div "Select Files to Upload or Drag and Drop, Copy and Paste Files" at bounding box center [806, 372] width 161 height 98
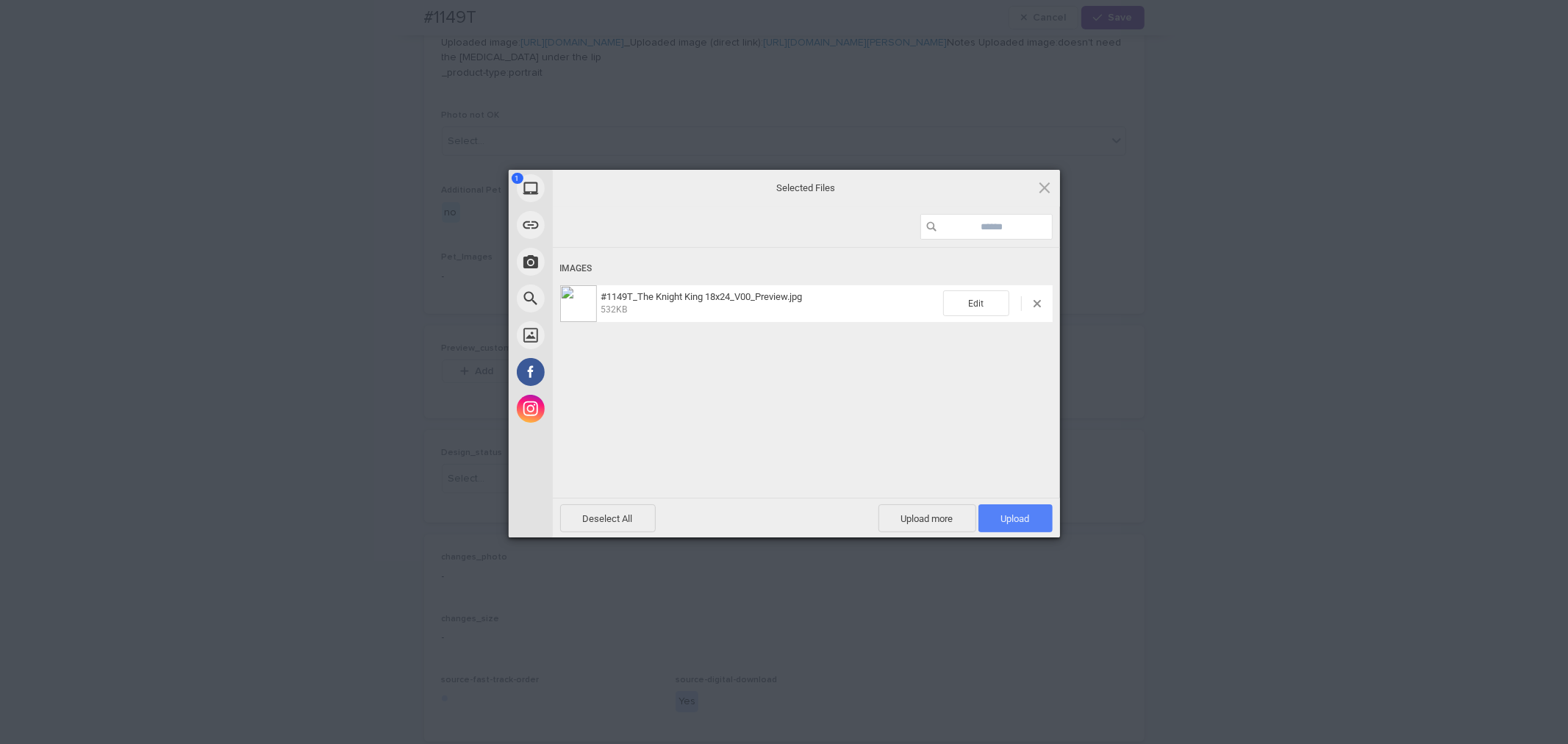
click at [1003, 510] on span "Upload 1" at bounding box center [1016, 518] width 74 height 28
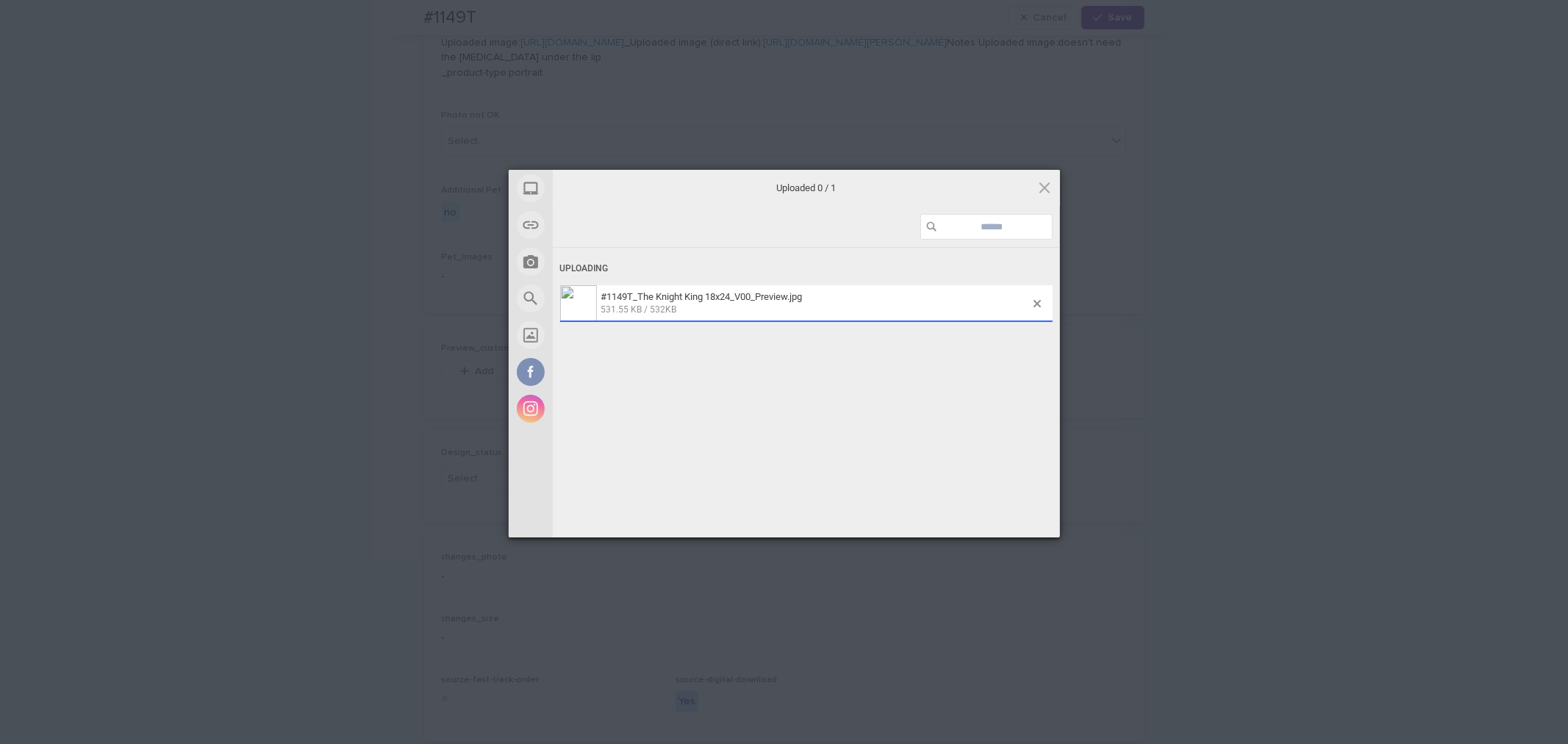
scroll to position [679, 0]
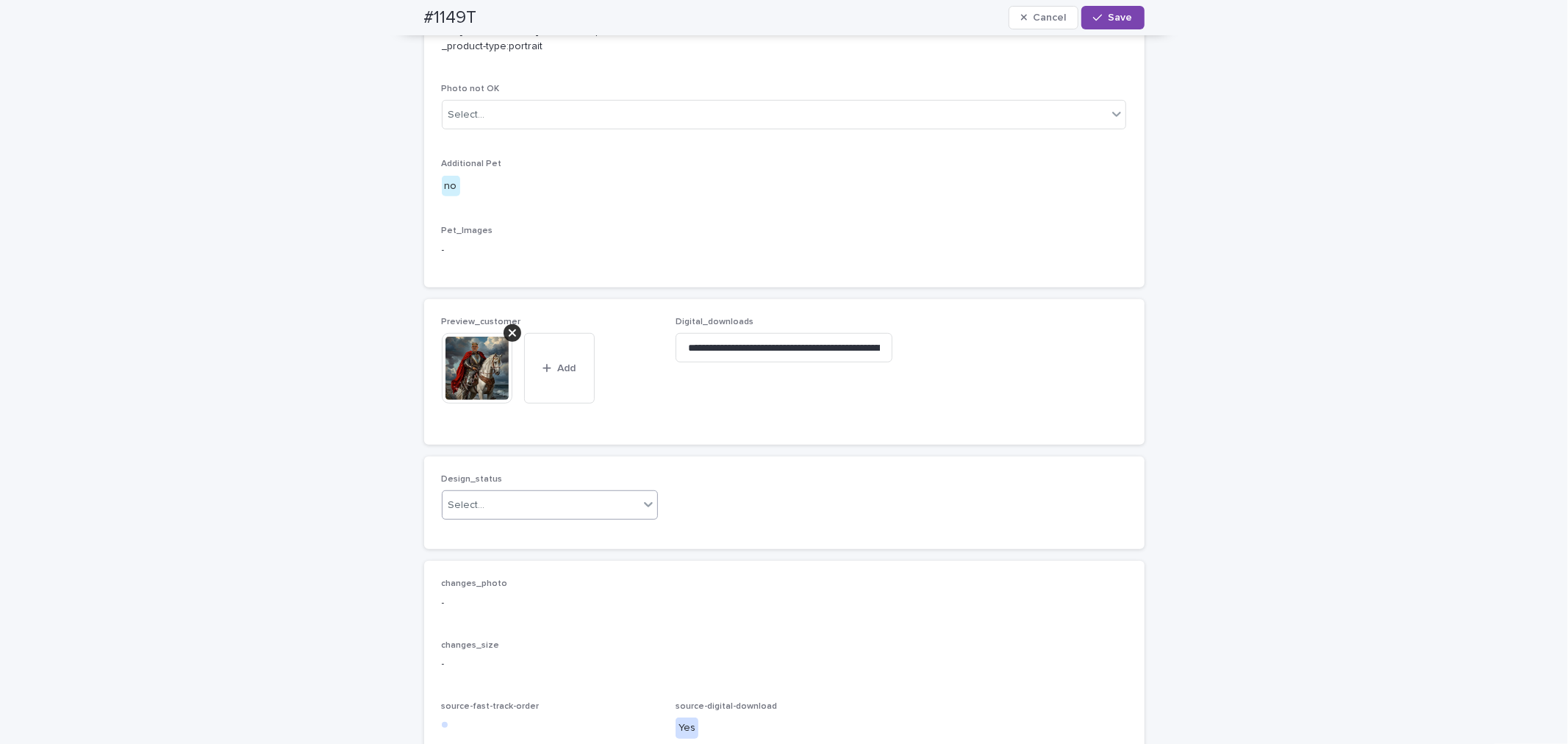
click at [569, 518] on div "Select..." at bounding box center [541, 505] width 197 height 24
click at [557, 588] on div "Uploaded" at bounding box center [544, 594] width 215 height 25
click at [1122, 20] on span "Save" at bounding box center [1121, 17] width 24 height 10
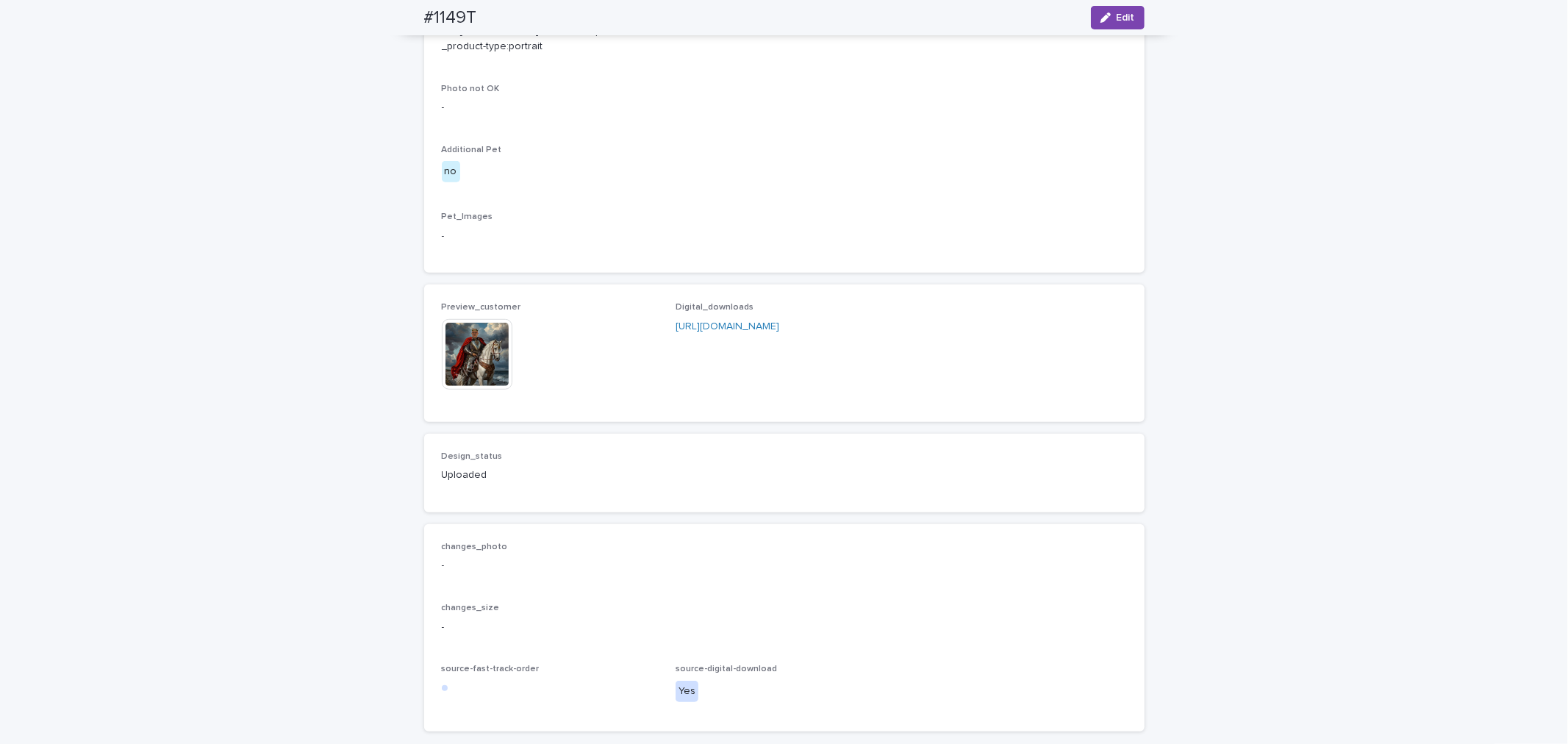
scroll to position [662, 0]
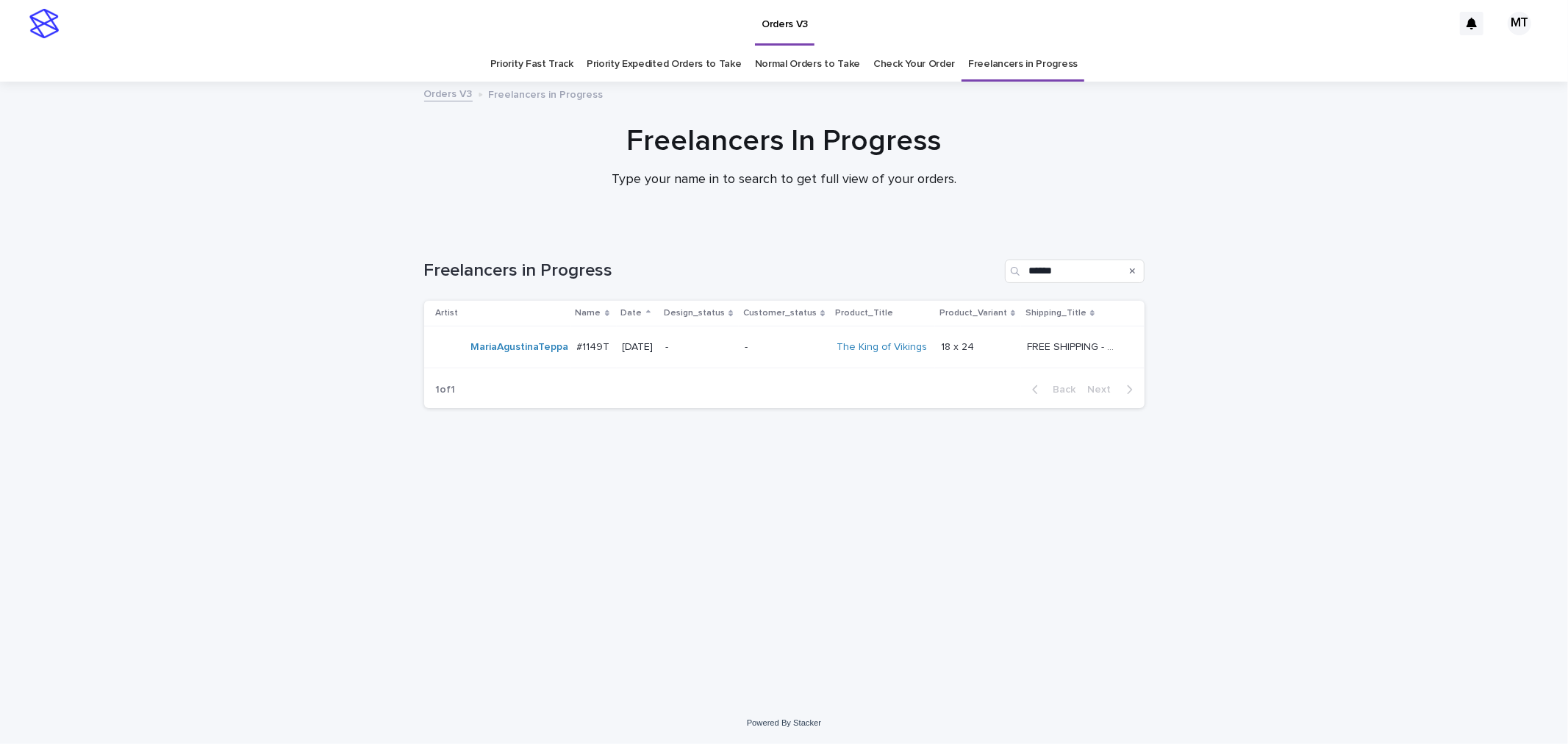
click at [766, 347] on p "-" at bounding box center [785, 348] width 81 height 13
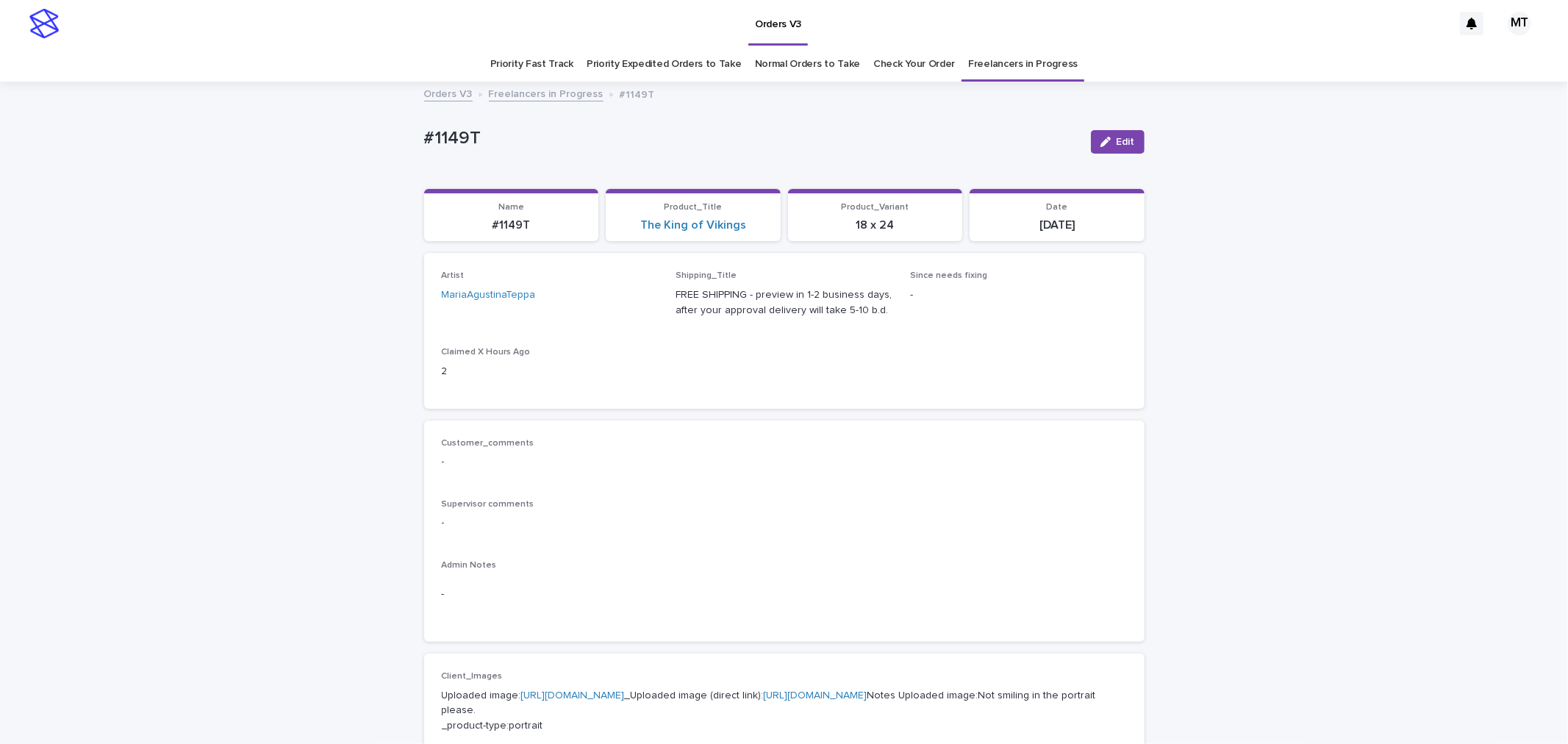
scroll to position [47, 0]
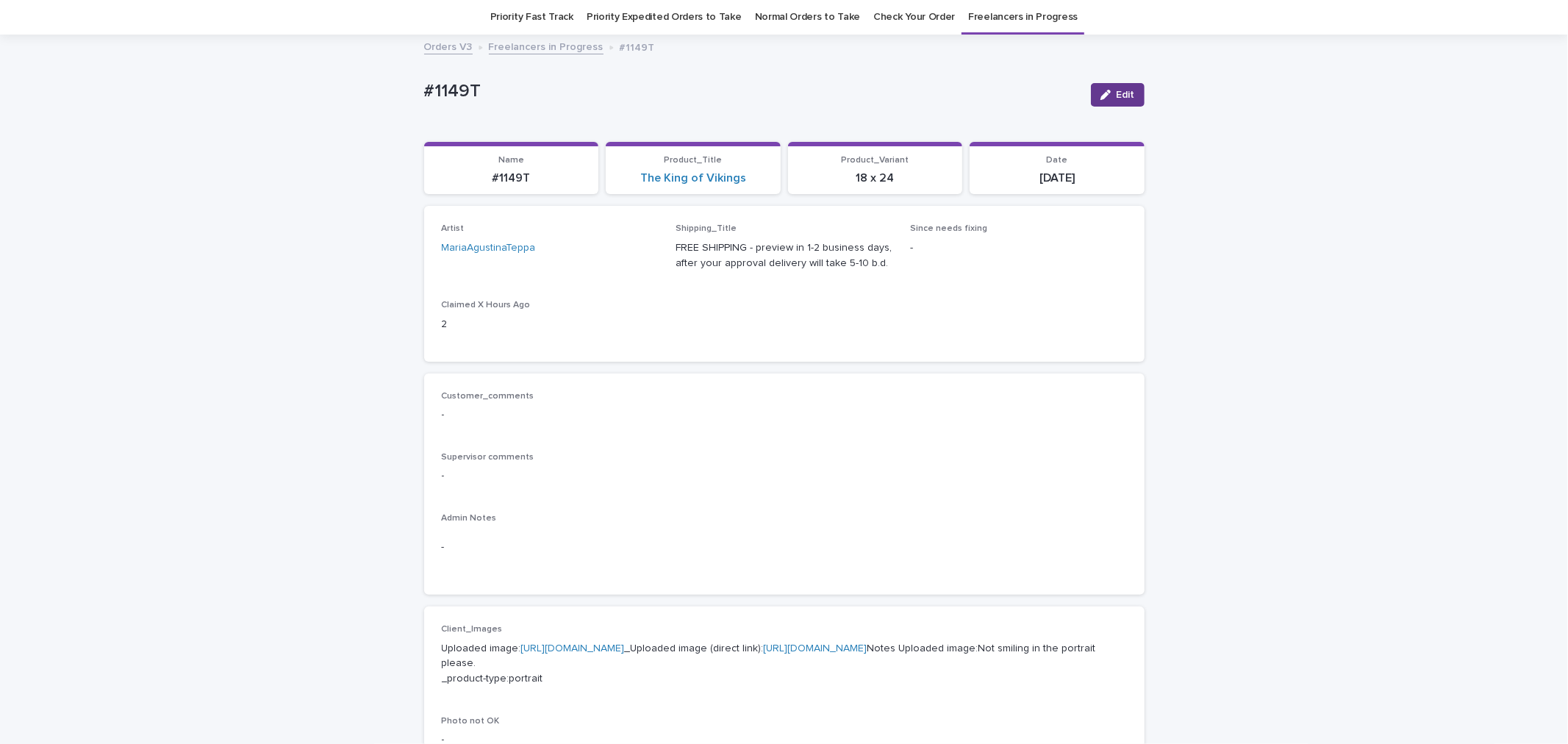
click at [1114, 83] on button "Edit" at bounding box center [1117, 95] width 53 height 24
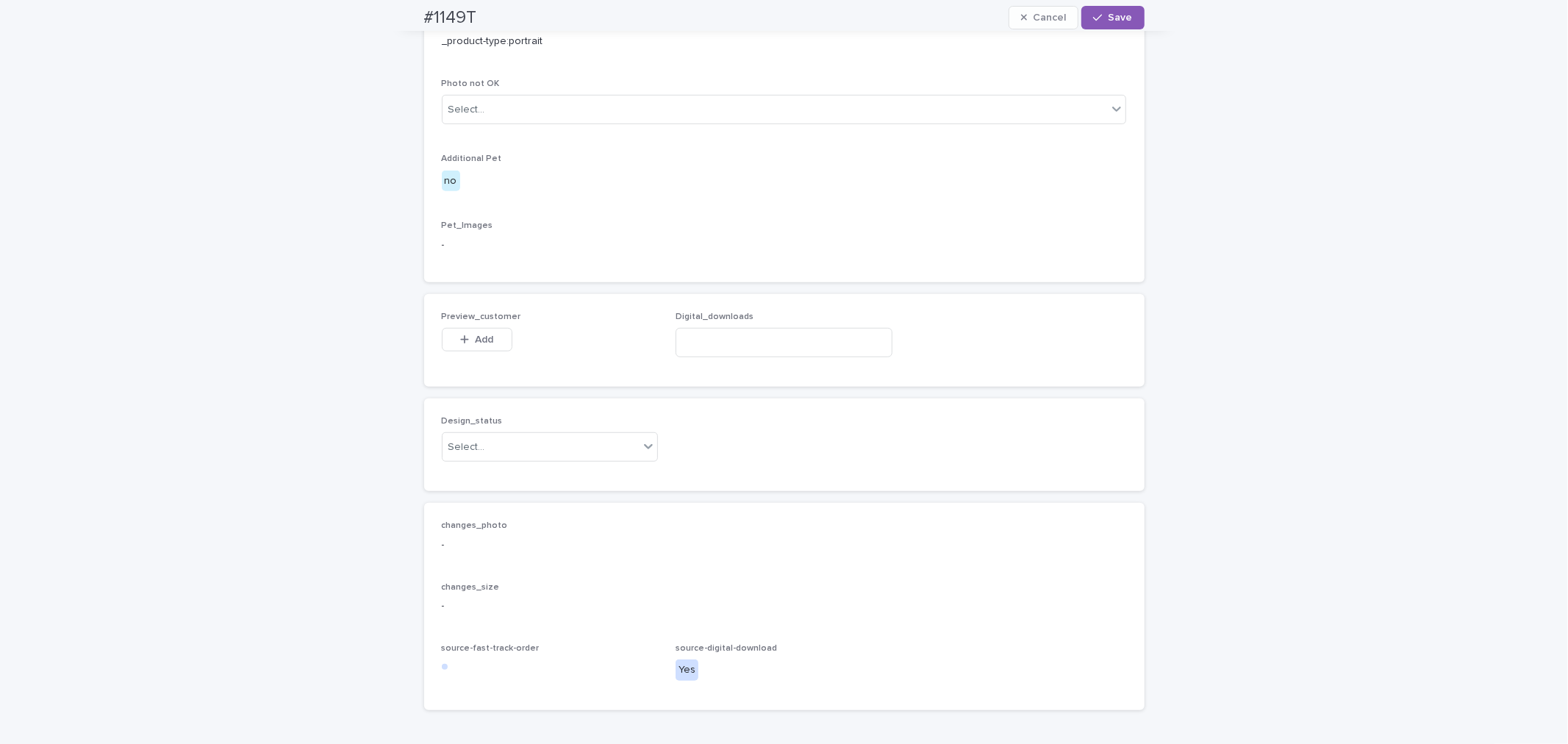
scroll to position [701, 0]
click at [731, 341] on input at bounding box center [784, 326] width 217 height 29
paste input "**********"
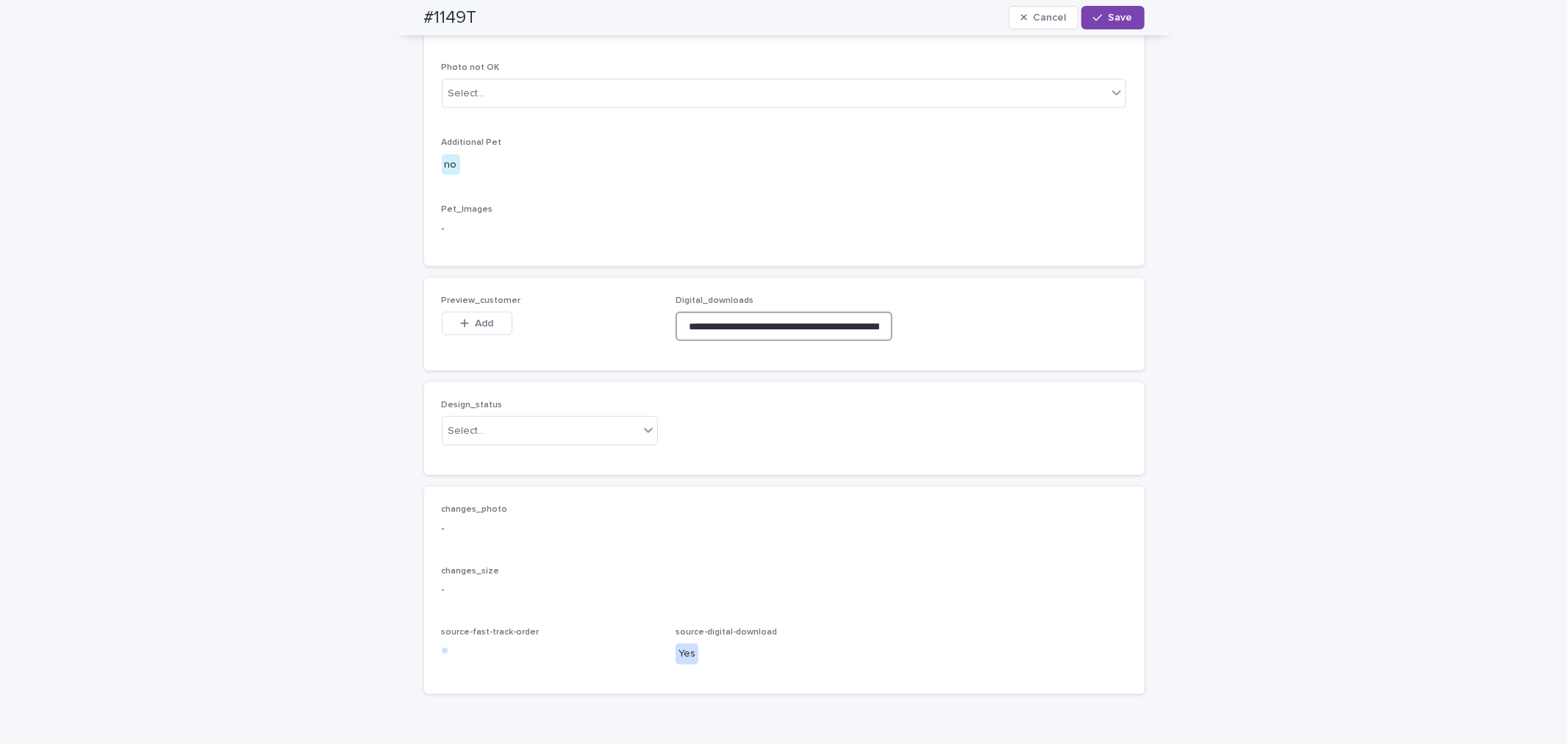
scroll to position [0, 237]
type input "**********"
click at [501, 335] on button "Add" at bounding box center [477, 323] width 71 height 24
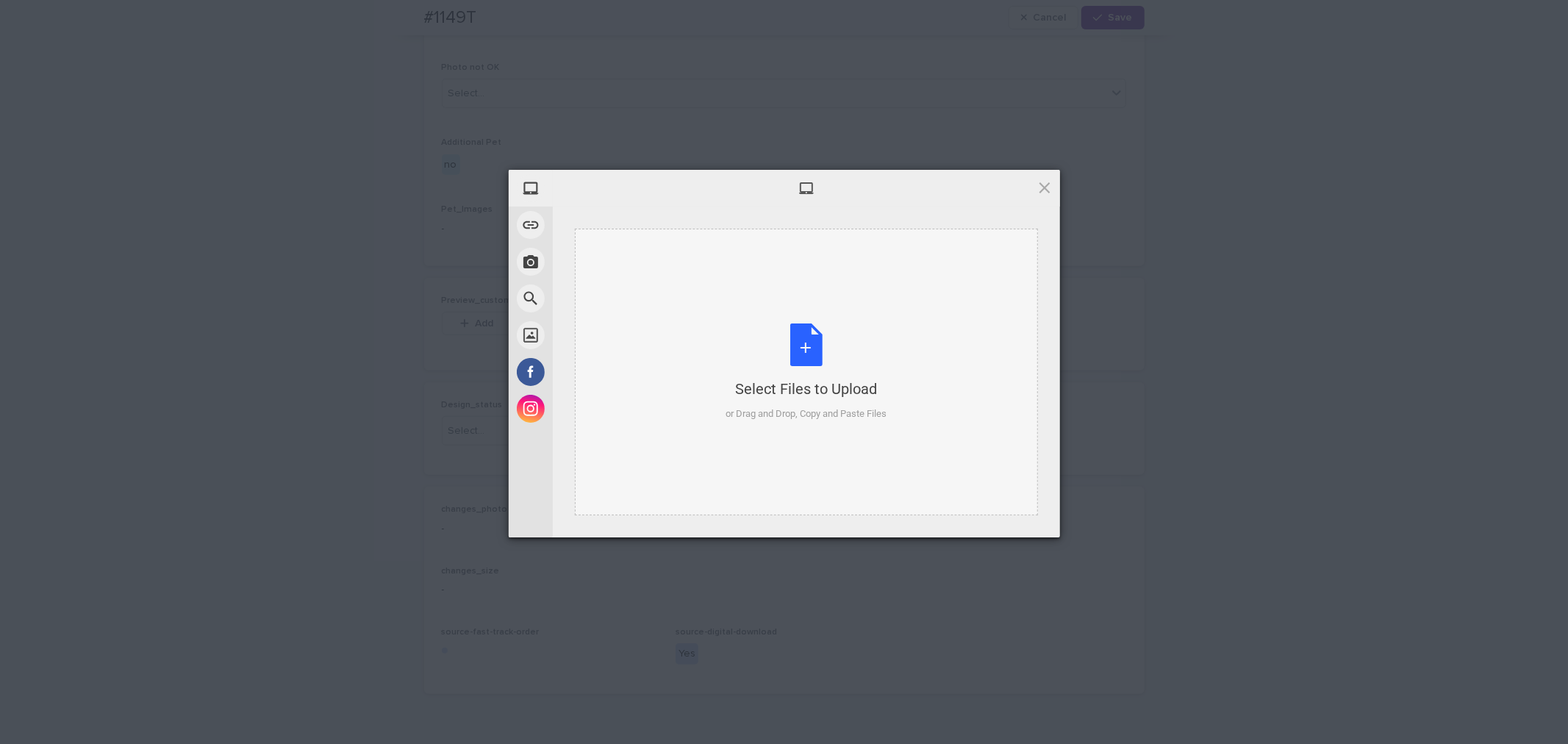
click at [788, 339] on div "Select Files to Upload or Drag and Drop, Copy and Paste Files" at bounding box center [806, 372] width 161 height 98
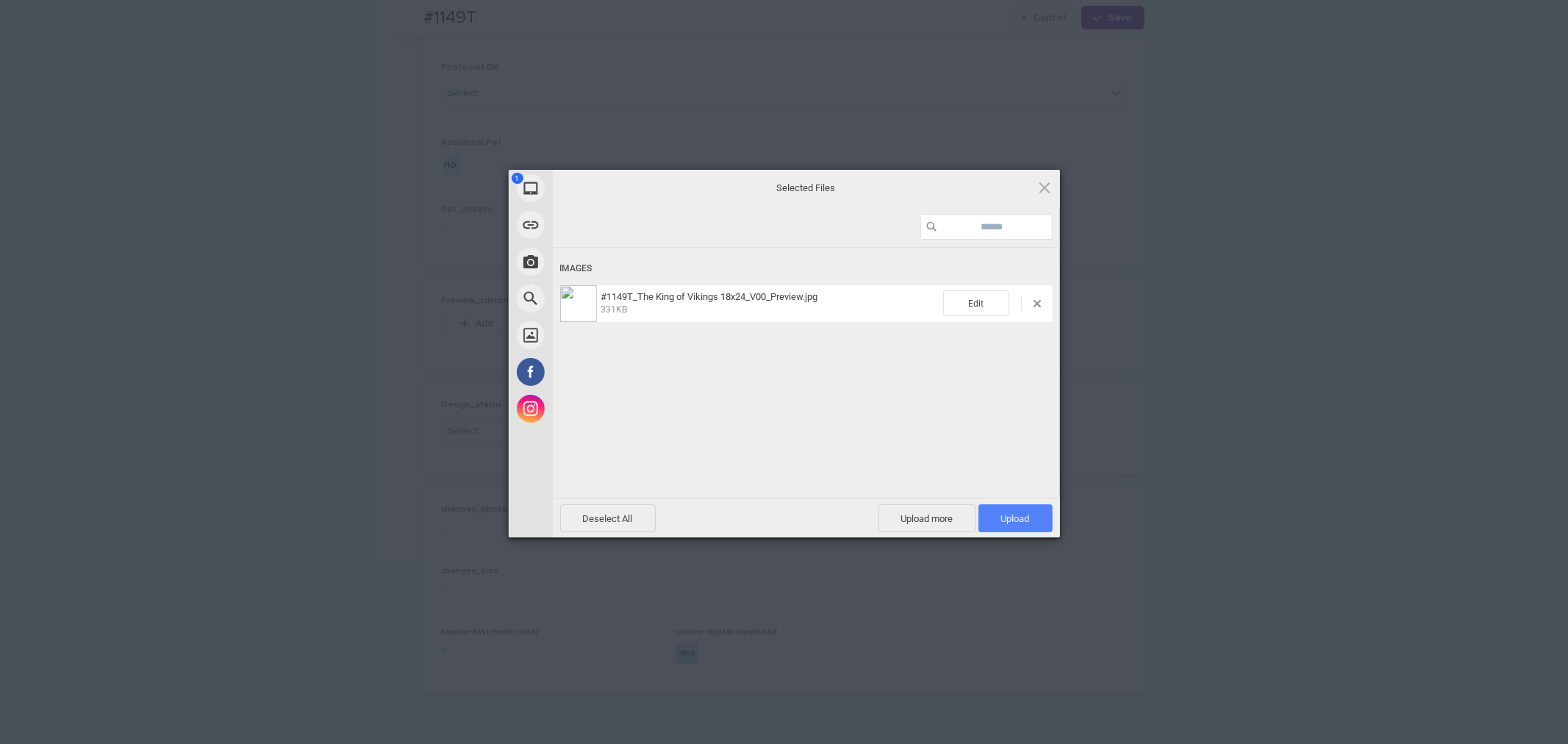
click at [993, 517] on span "Upload 1" at bounding box center [1016, 518] width 74 height 28
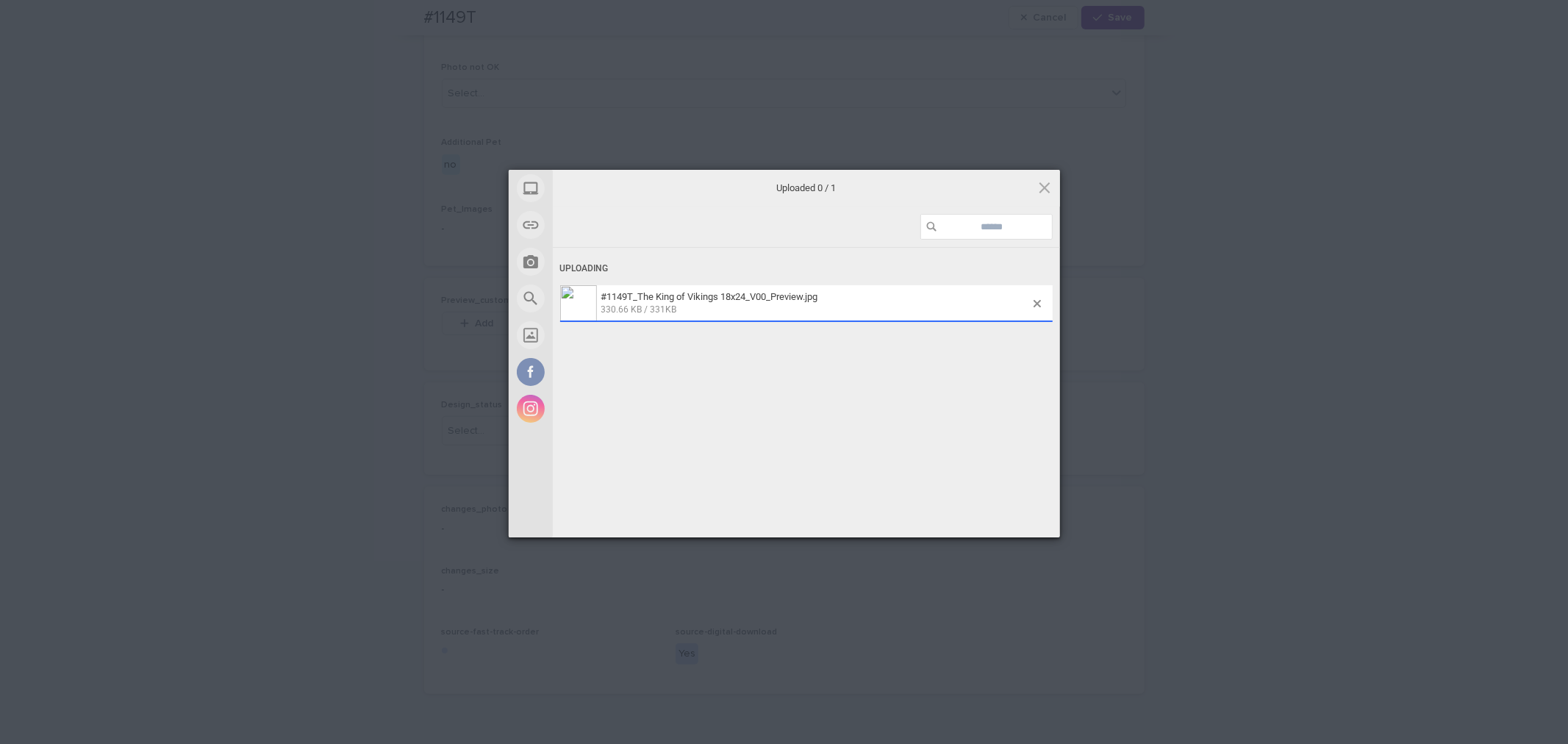
scroll to position [726, 0]
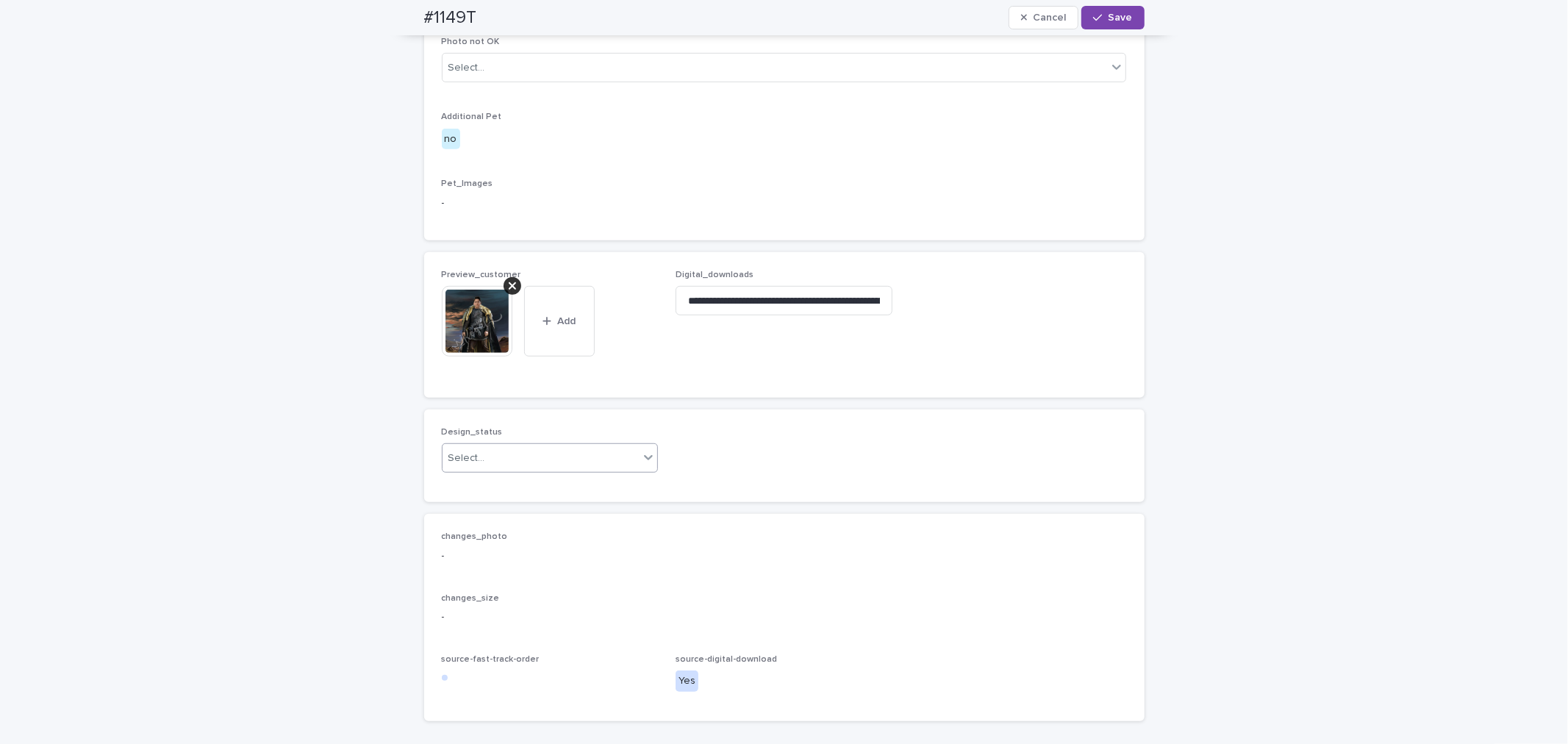
click at [487, 471] on div "Select..." at bounding box center [541, 458] width 197 height 24
click at [516, 542] on div "Uploaded" at bounding box center [544, 547] width 215 height 25
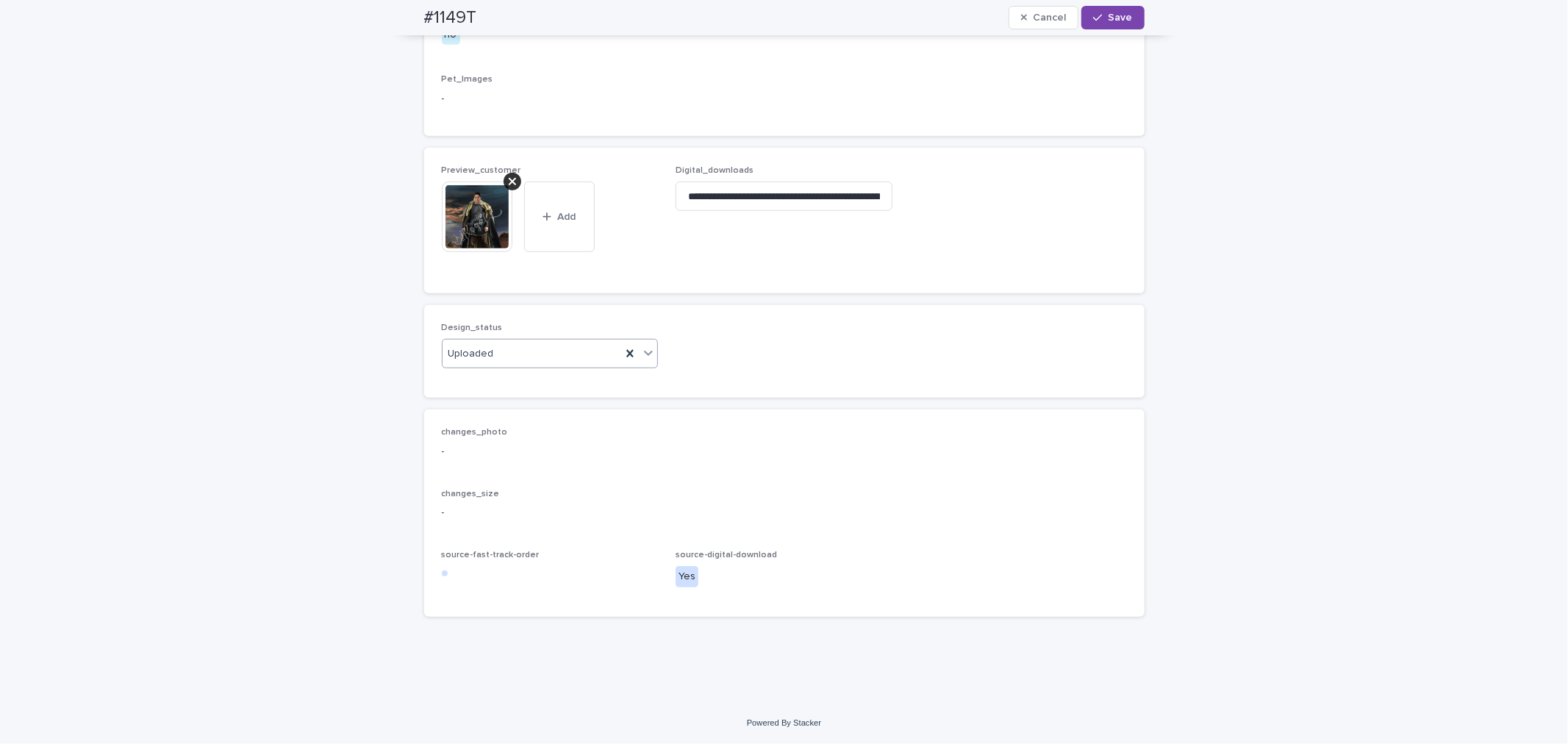
scroll to position [891, 0]
click at [1115, 23] on button "Save" at bounding box center [1112, 17] width 62 height 24
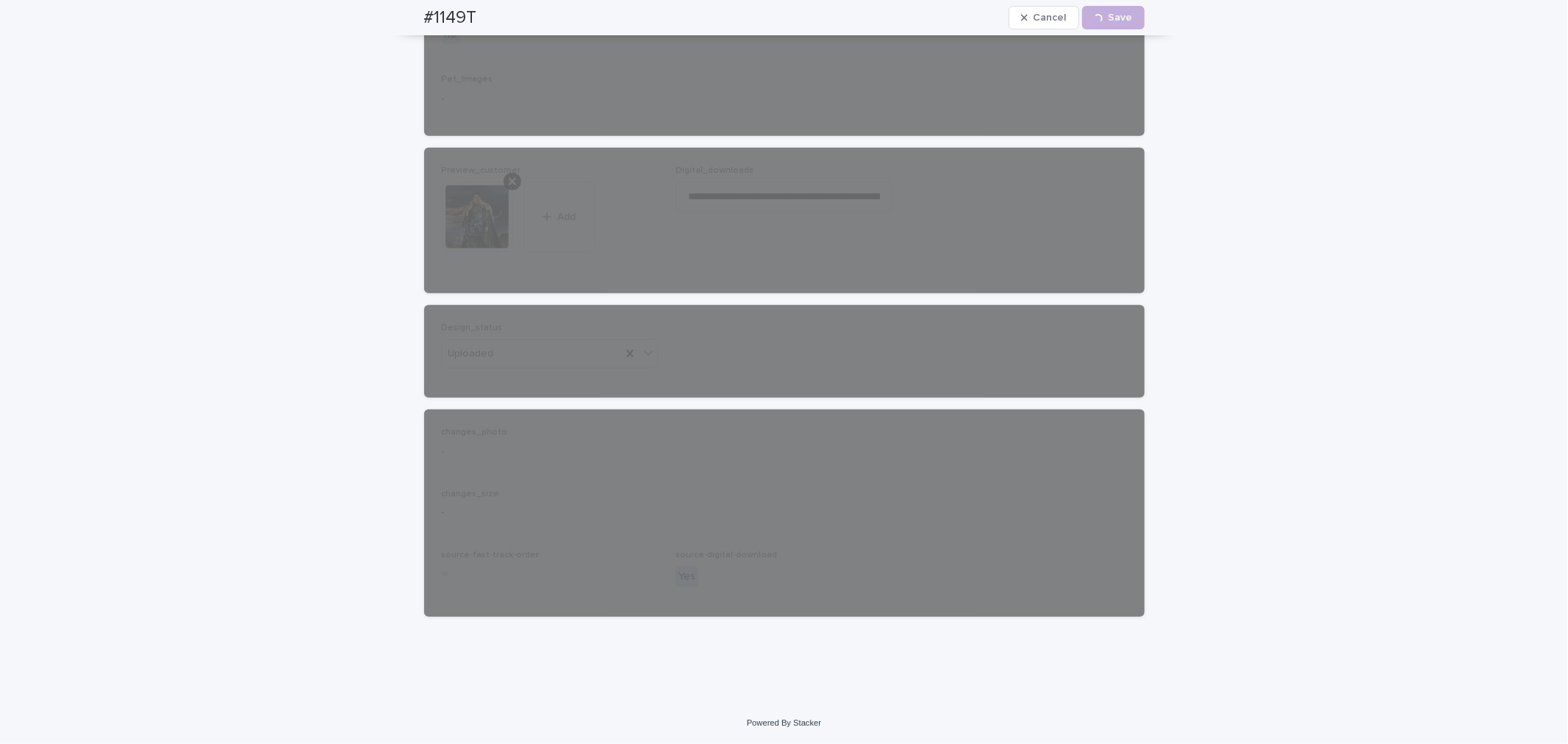
scroll to position [854, 0]
